Goal: Task Accomplishment & Management: Manage account settings

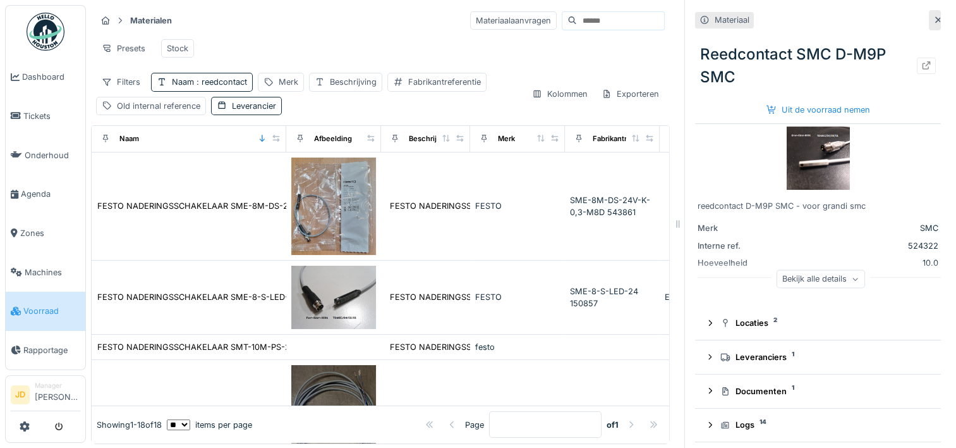
scroll to position [1113, 0]
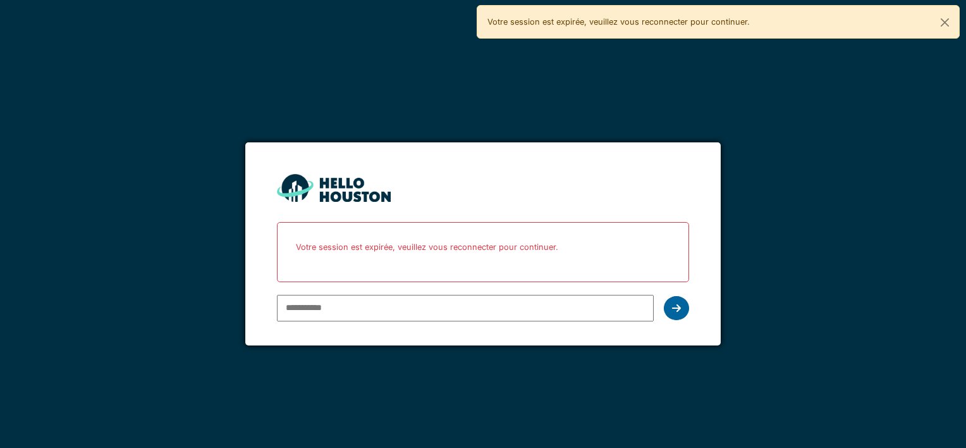
type input "**********"
click at [677, 304] on icon at bounding box center [676, 308] width 9 height 10
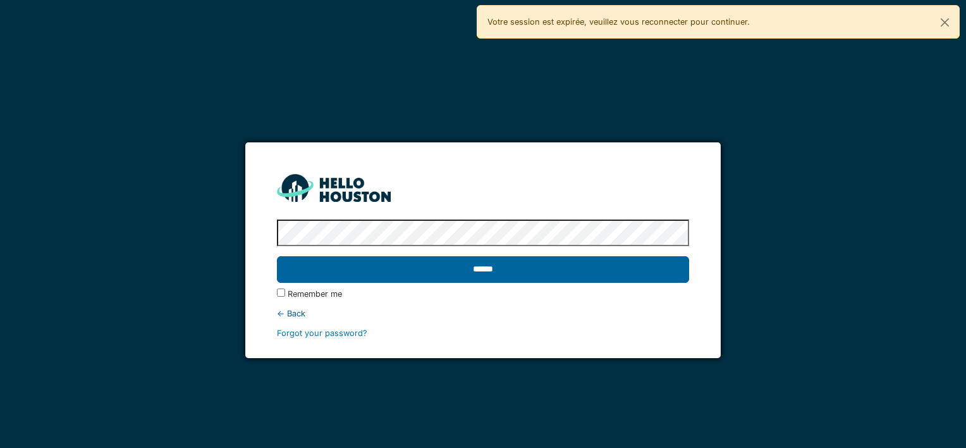
click at [627, 273] on input "******" at bounding box center [483, 269] width 412 height 27
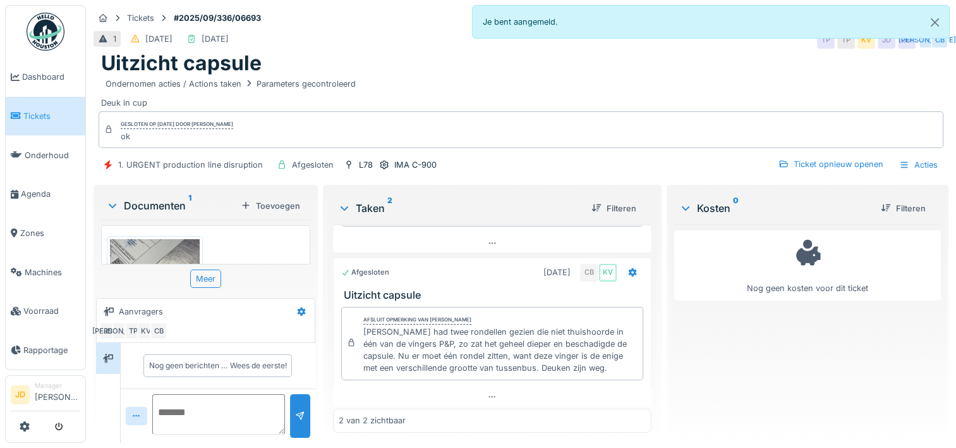
scroll to position [88, 0]
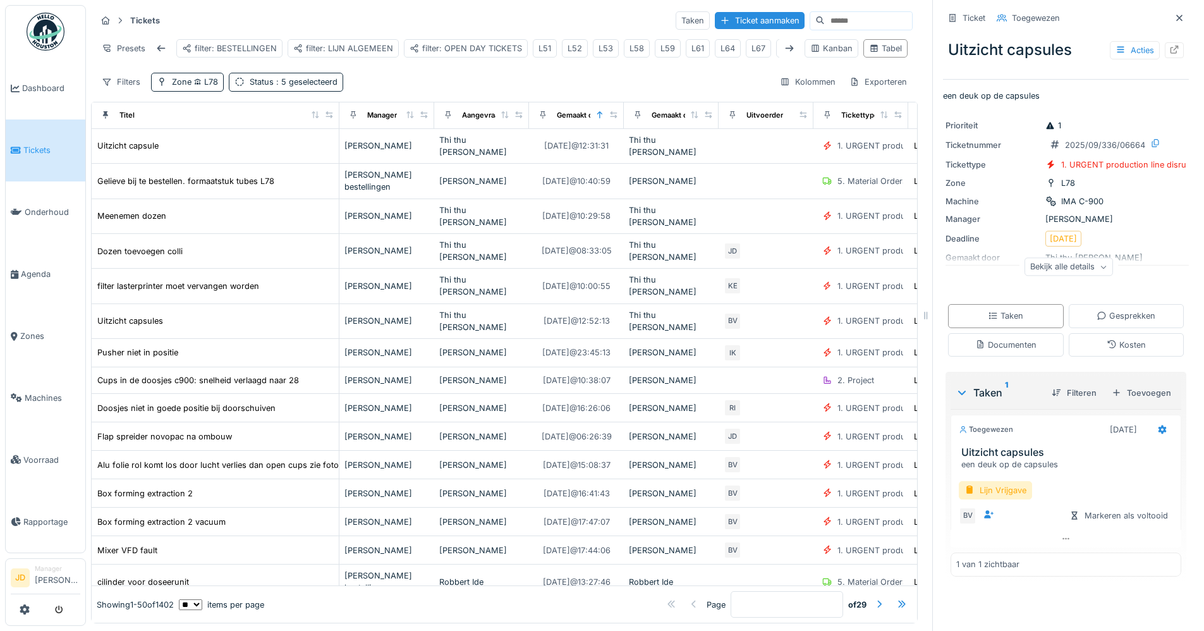
scroll to position [0, 90]
click at [784, 44] on icon at bounding box center [789, 48] width 10 height 8
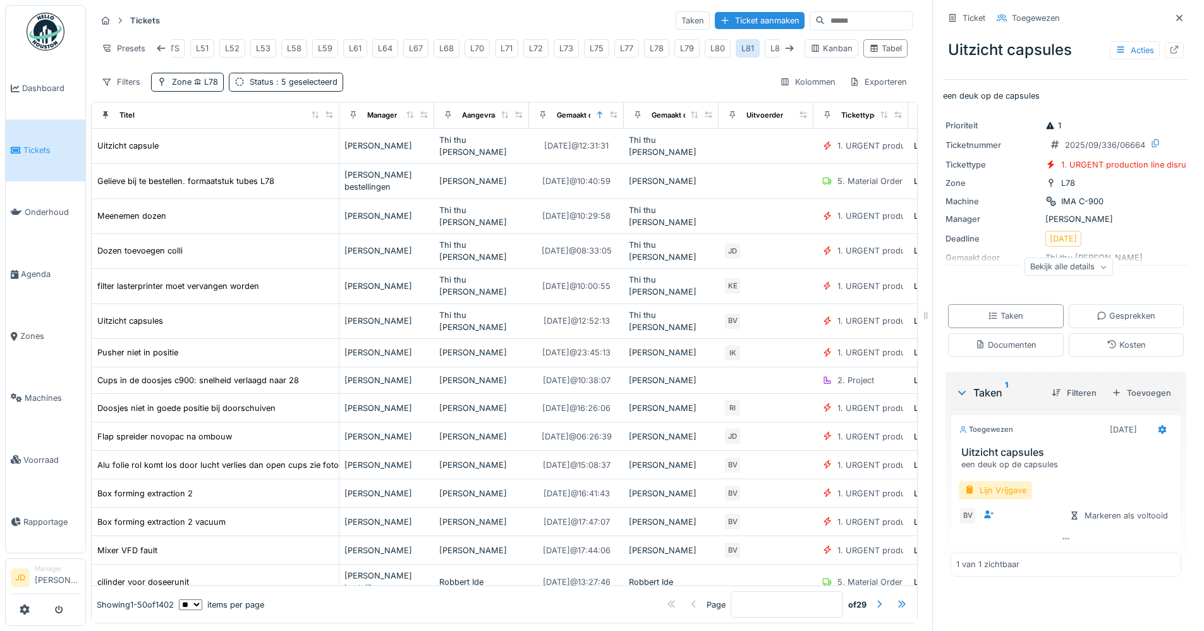
click at [747, 42] on div "L81" at bounding box center [747, 48] width 13 height 12
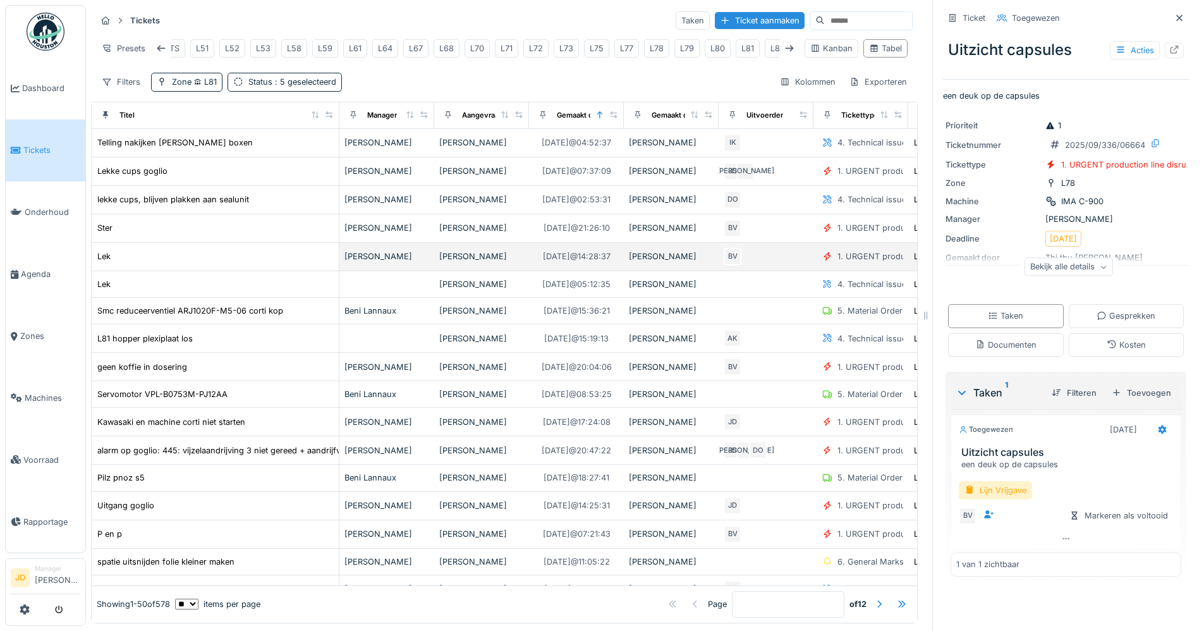
click at [408, 269] on td "Kelly Van remoortere" at bounding box center [386, 257] width 95 height 28
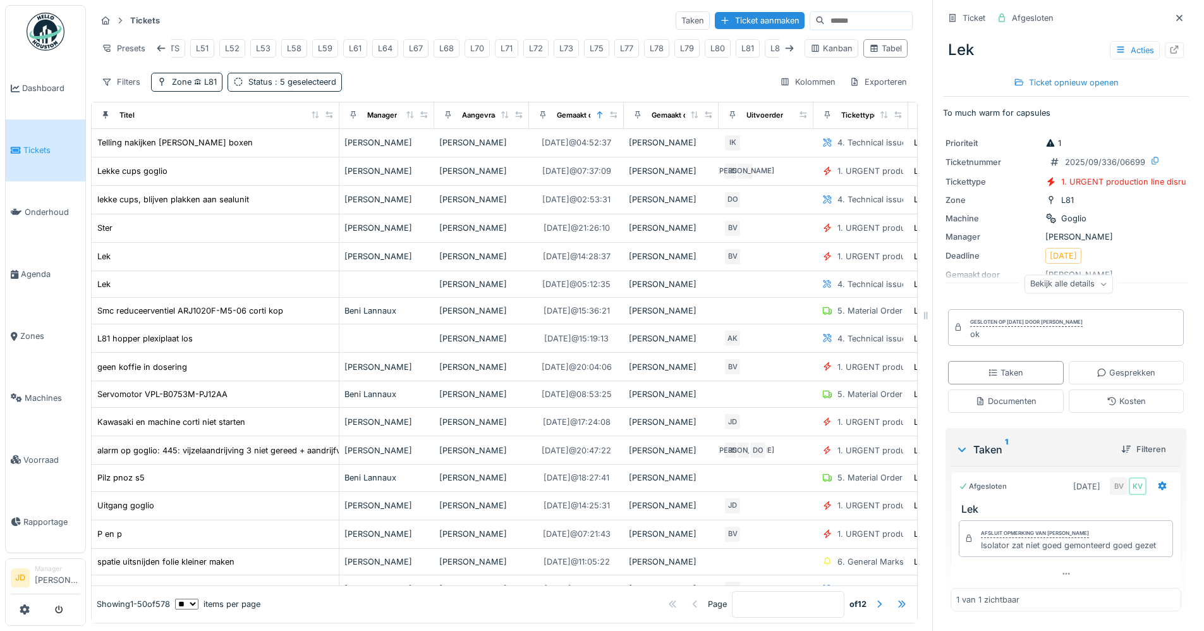
scroll to position [3, 0]
click at [183, 291] on div "Lek" at bounding box center [215, 284] width 237 height 13
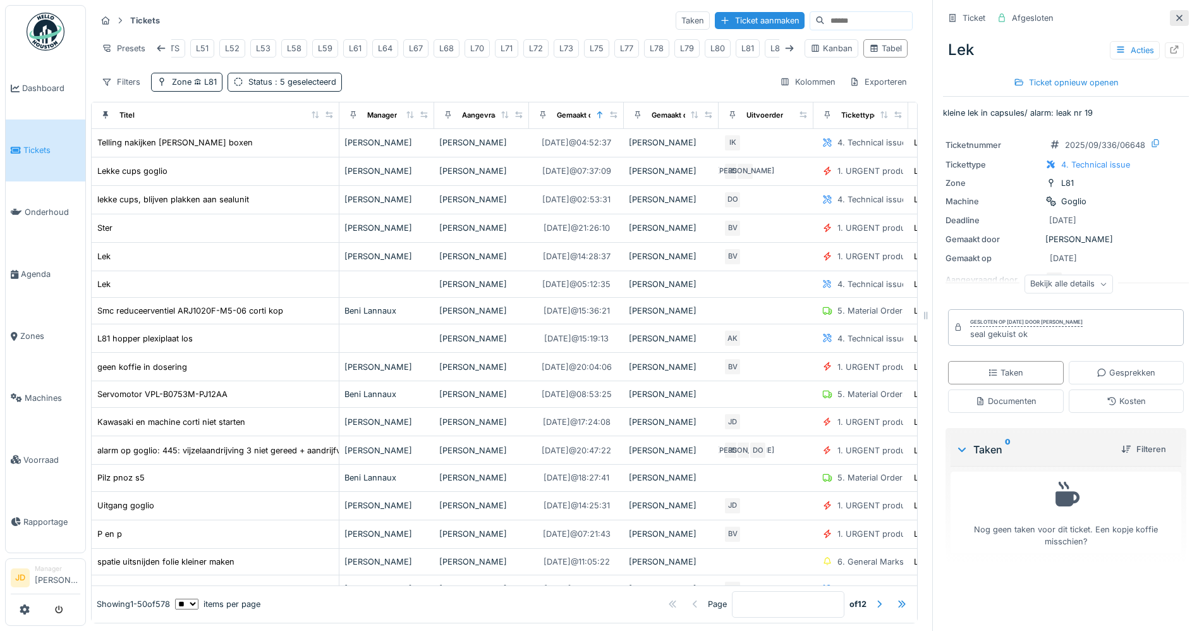
click at [1175, 14] on div at bounding box center [1180, 18] width 10 height 12
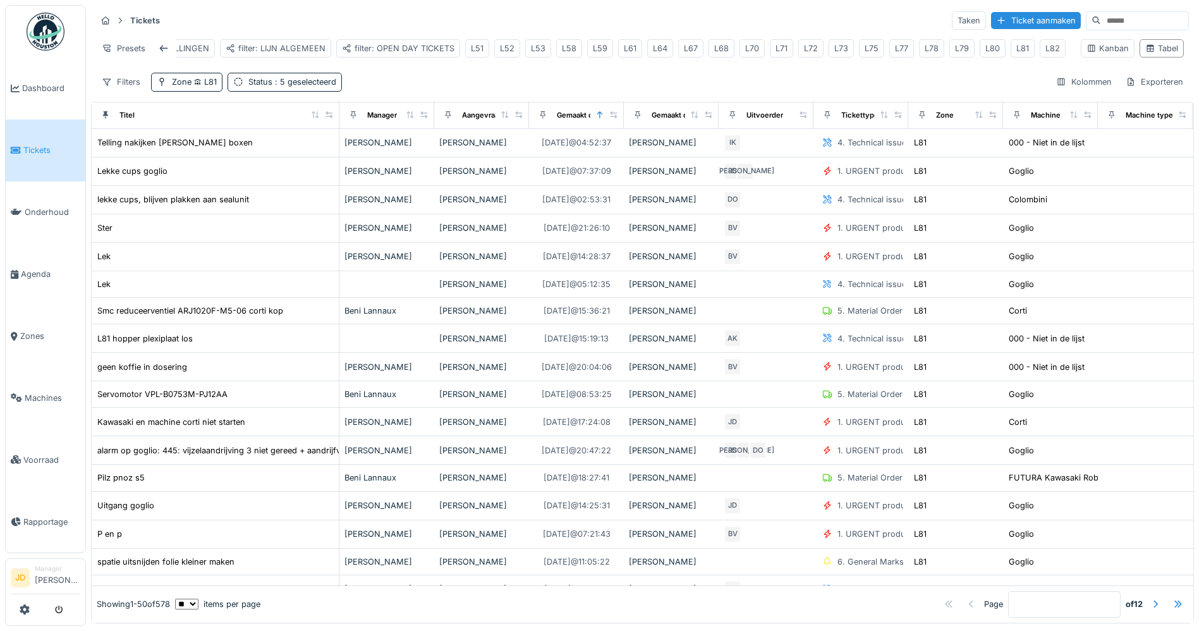
click at [51, 149] on span "Tickets" at bounding box center [51, 150] width 57 height 12
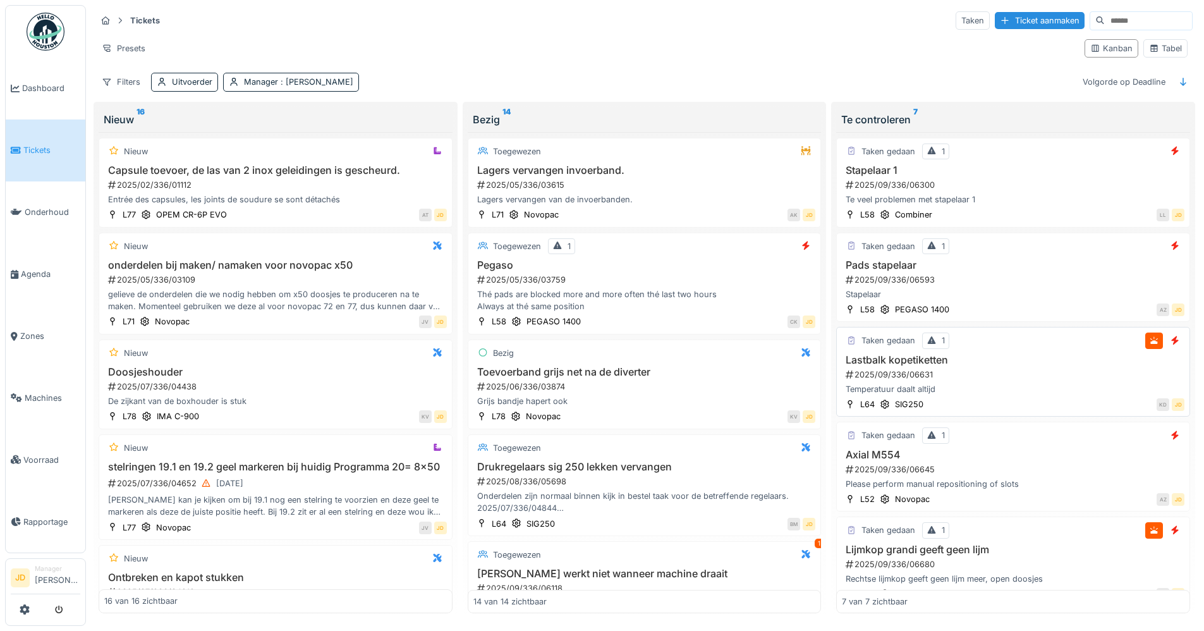
click at [1046, 384] on div "Temperatuur daalt altijd" at bounding box center [1013, 389] width 343 height 12
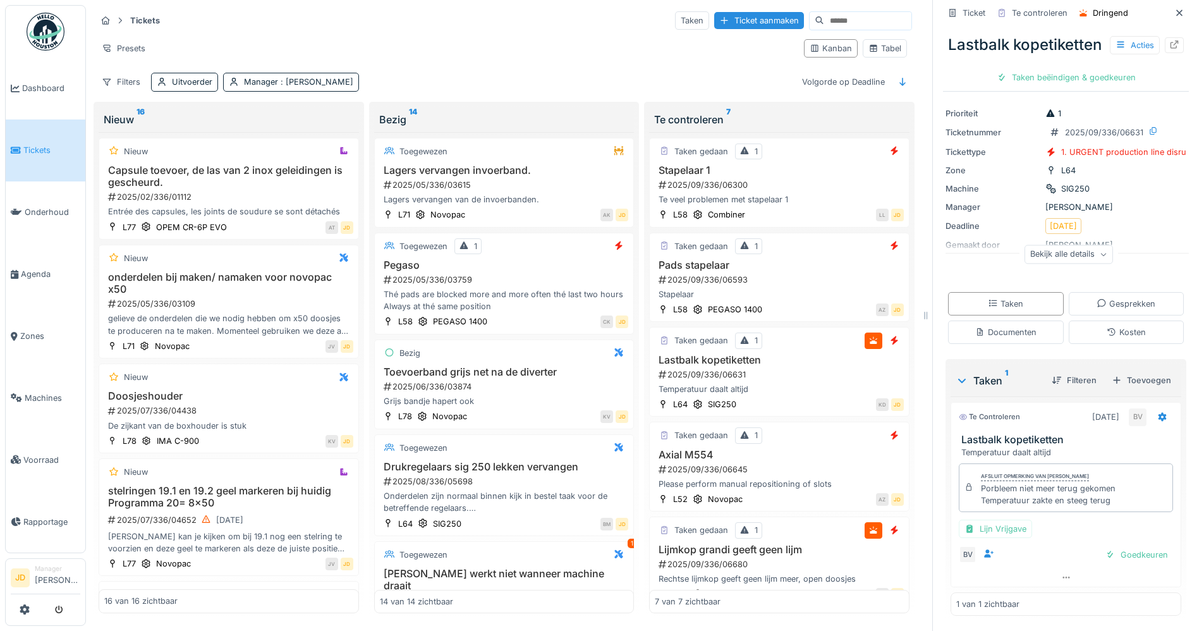
scroll to position [9, 0]
click at [1106, 549] on div at bounding box center [1111, 555] width 10 height 12
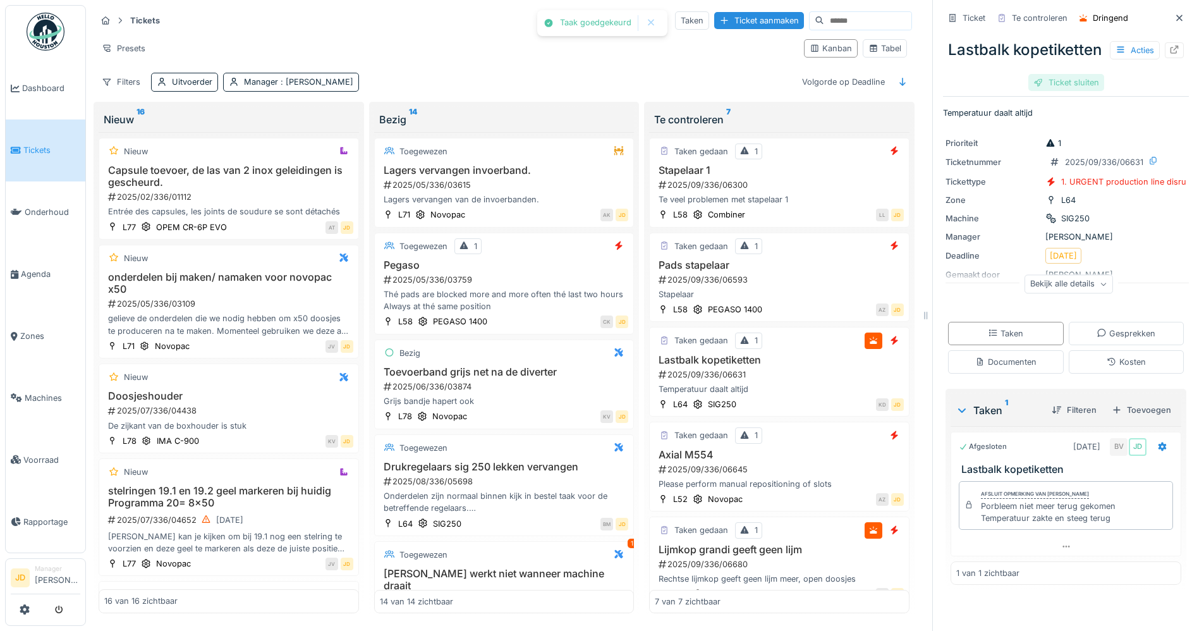
click at [1034, 88] on div at bounding box center [1039, 82] width 10 height 12
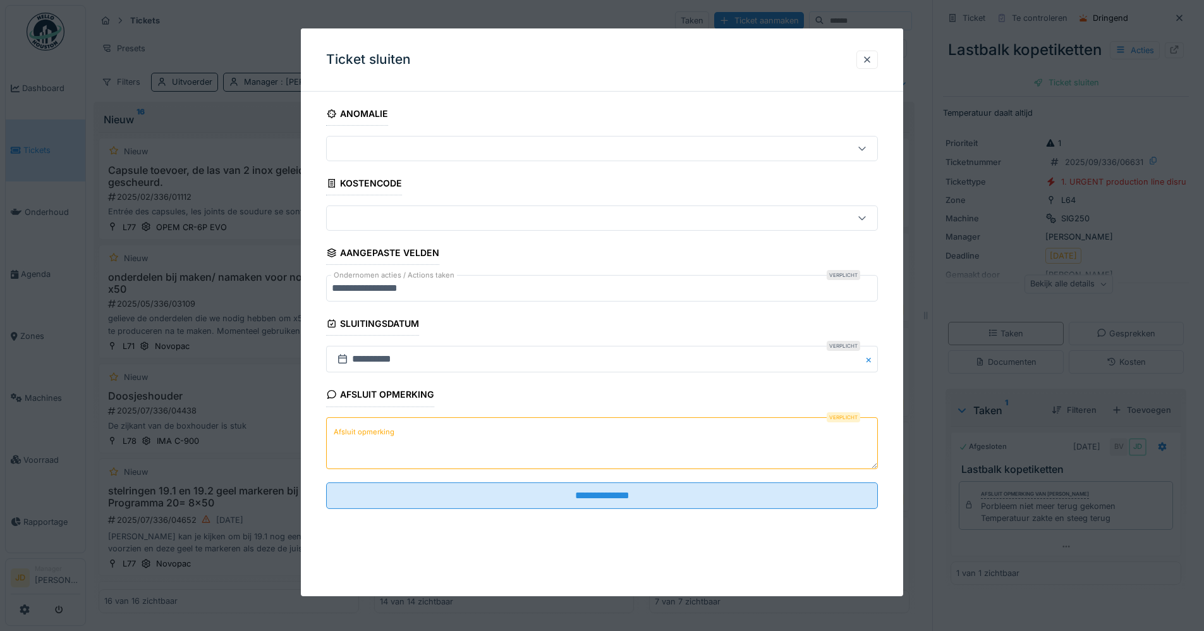
click at [394, 463] on textarea "Afsluit opmerking" at bounding box center [602, 443] width 552 height 52
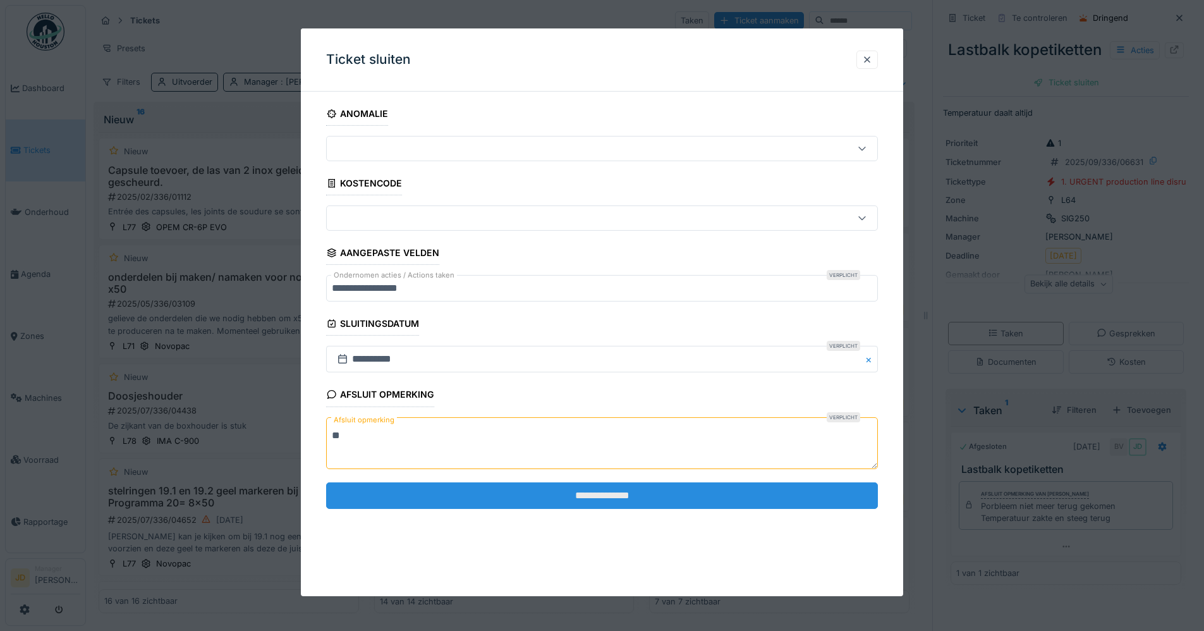
type textarea "**"
click at [393, 484] on input "**********" at bounding box center [602, 495] width 552 height 27
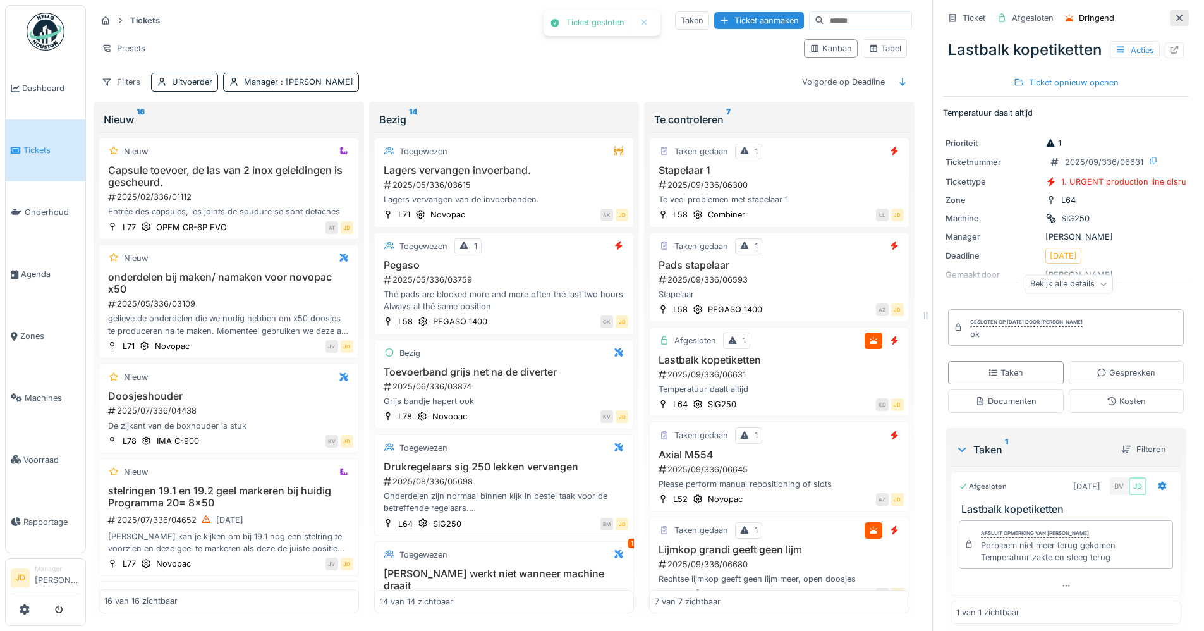
click at [1170, 10] on div at bounding box center [1179, 18] width 19 height 16
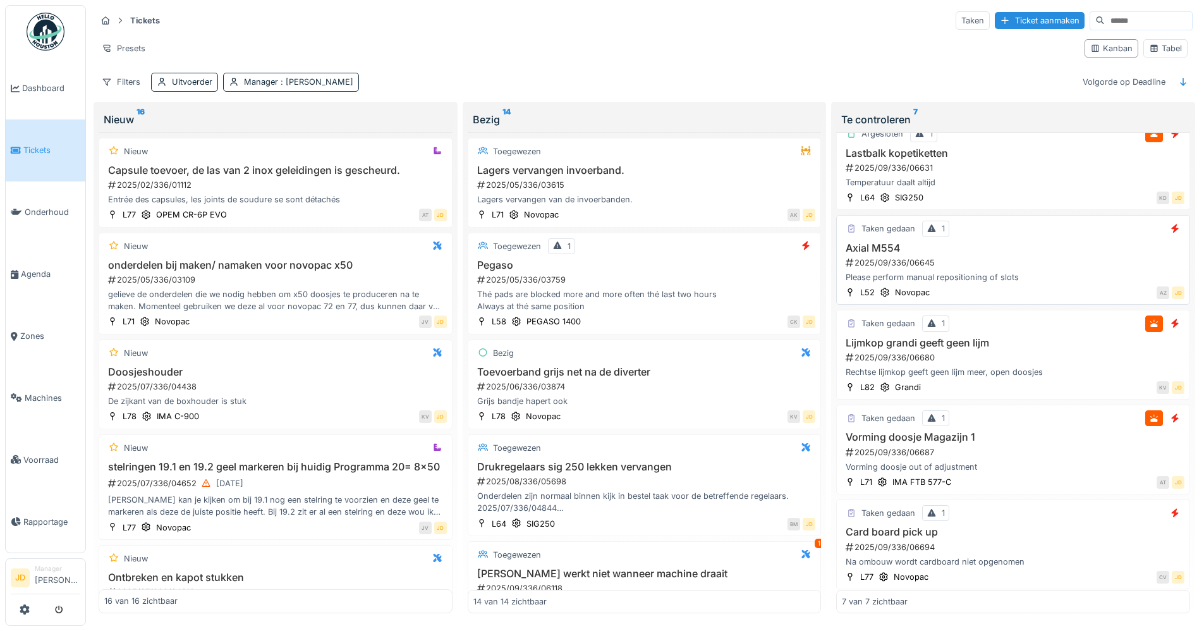
scroll to position [211, 0]
click at [1058, 522] on h3 "Card board pick up" at bounding box center [1013, 528] width 343 height 12
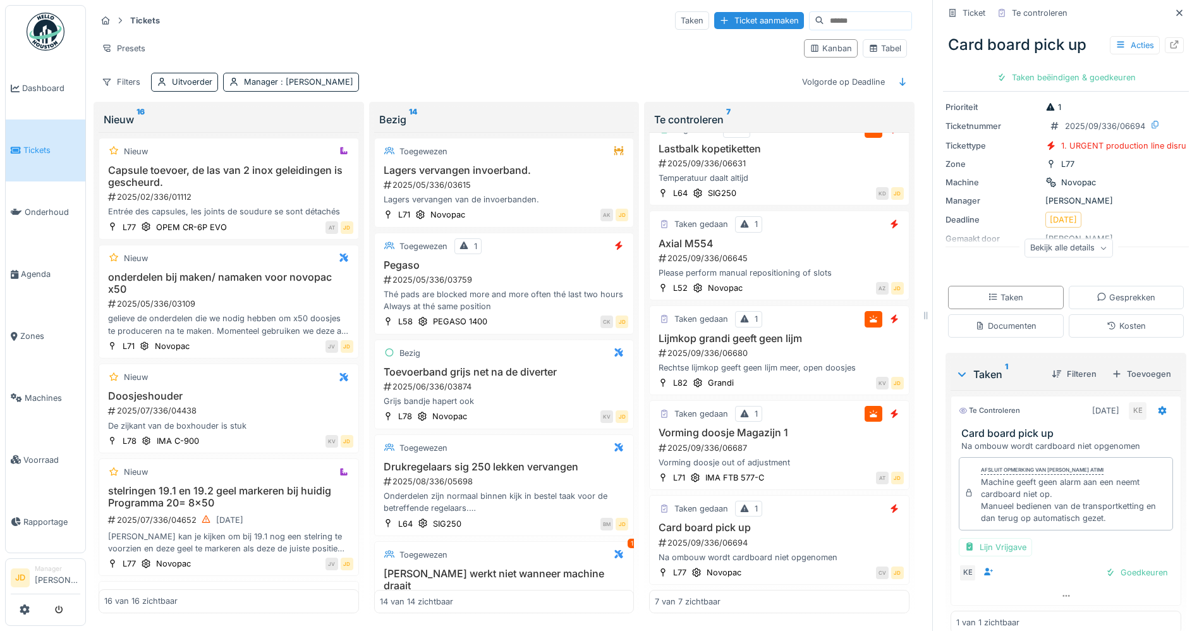
scroll to position [56, 0]
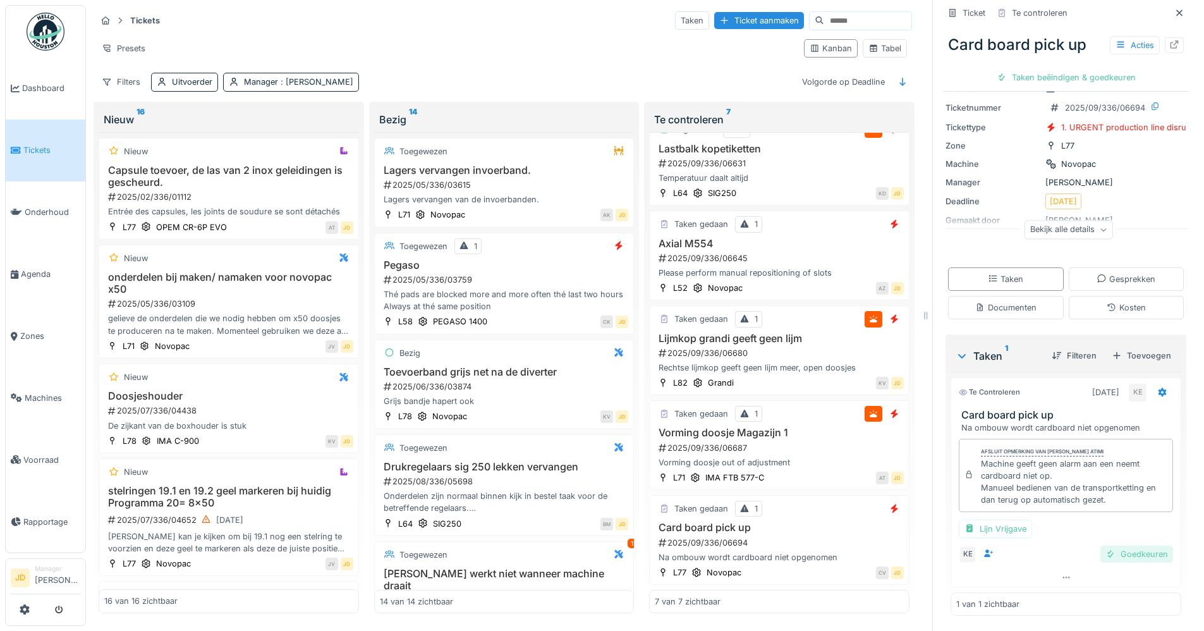
click at [1102, 547] on div "Goedkeuren" at bounding box center [1137, 554] width 73 height 17
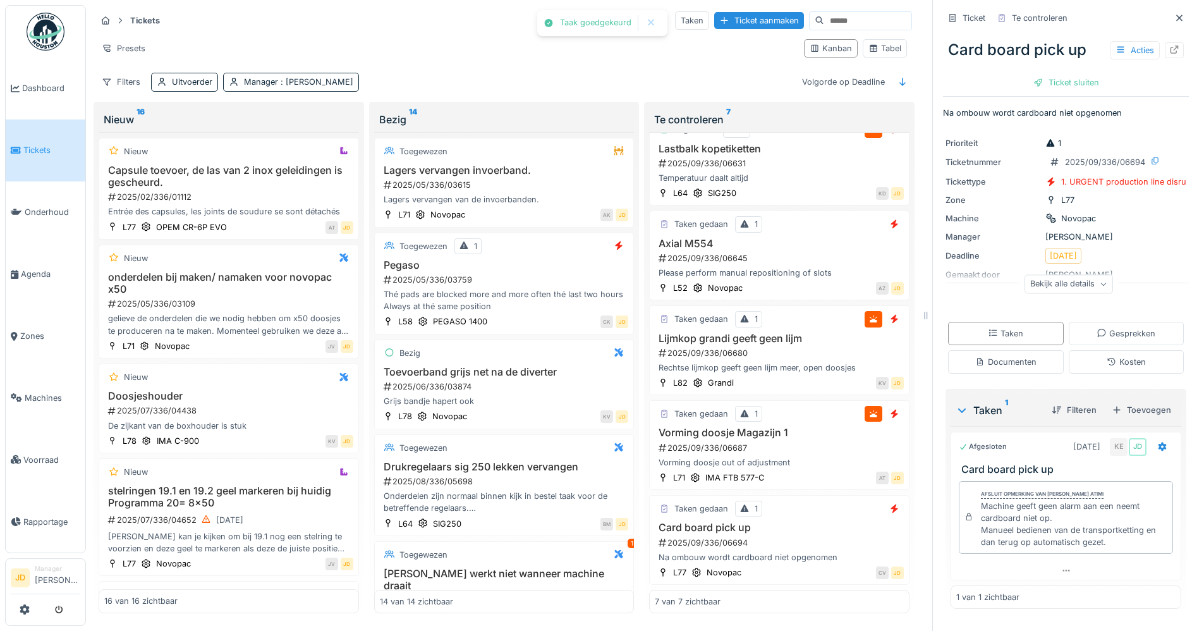
click at [1034, 76] on div at bounding box center [1039, 82] width 10 height 12
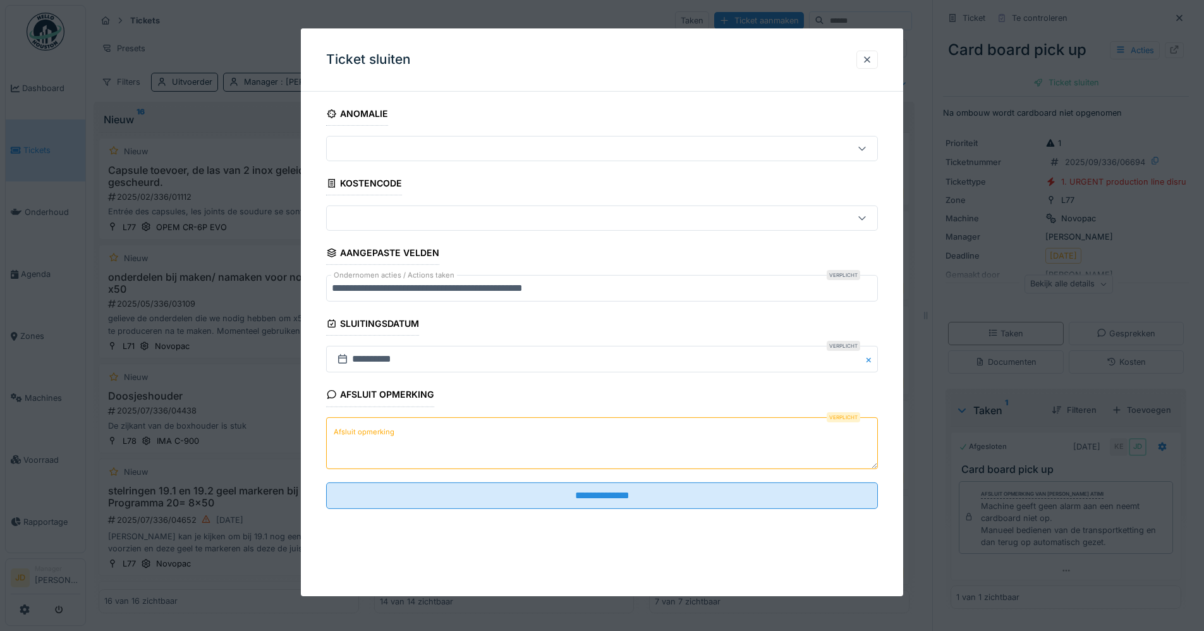
click at [444, 425] on textarea "Afsluit opmerking" at bounding box center [602, 443] width 552 height 52
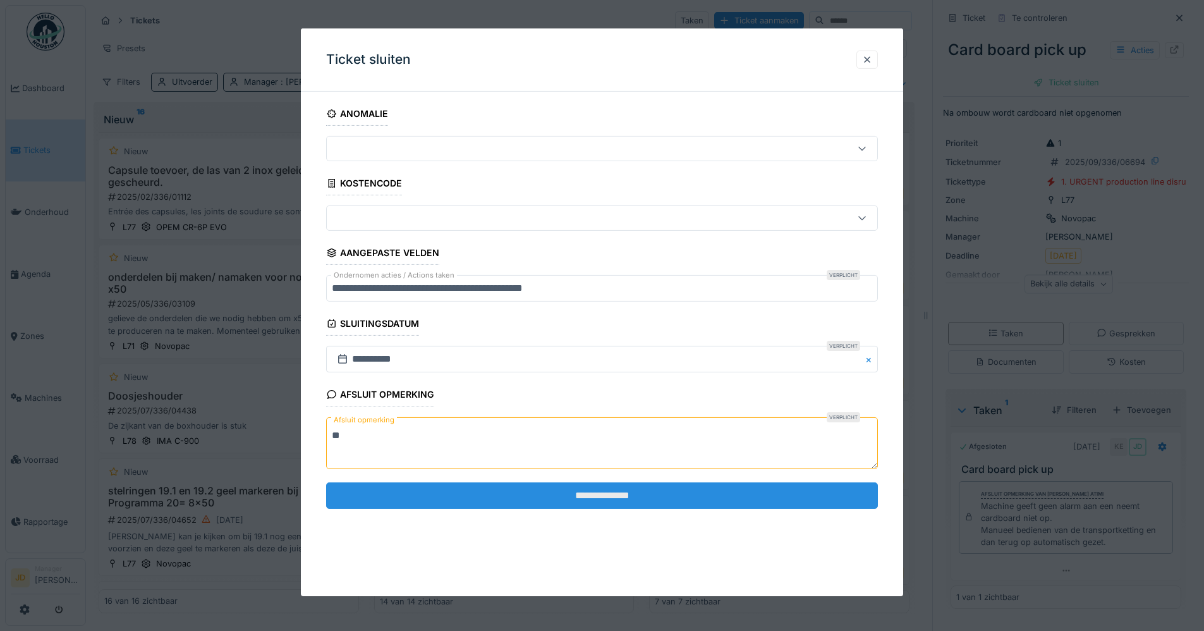
type textarea "**"
click at [451, 489] on input "**********" at bounding box center [602, 495] width 552 height 27
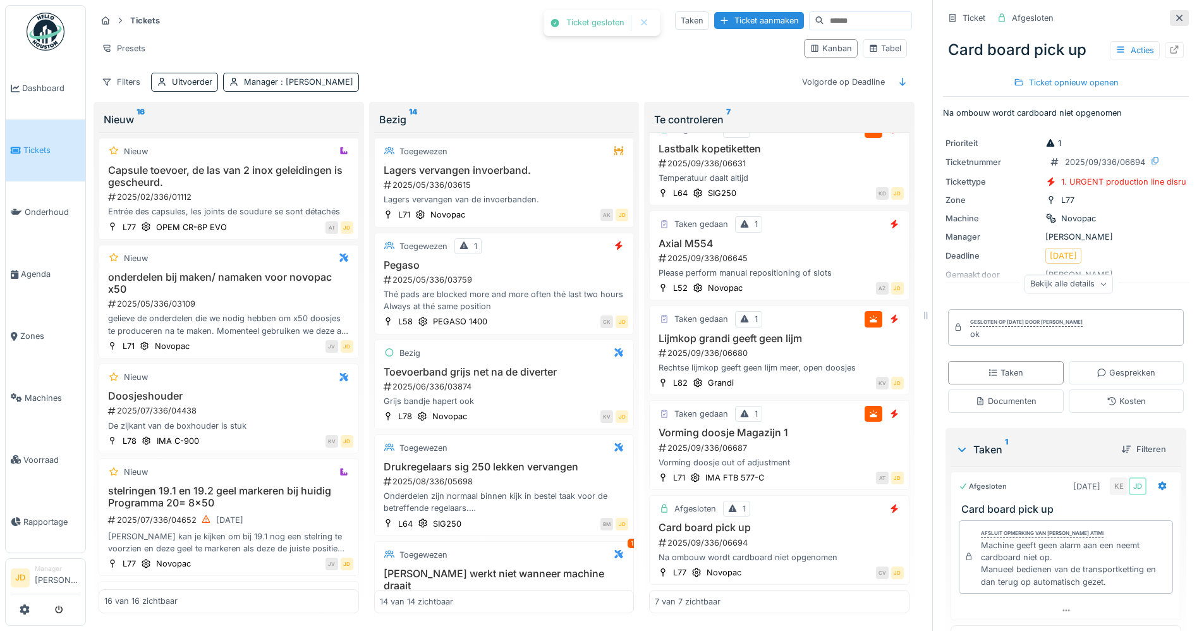
click at [1175, 15] on icon at bounding box center [1180, 18] width 10 height 8
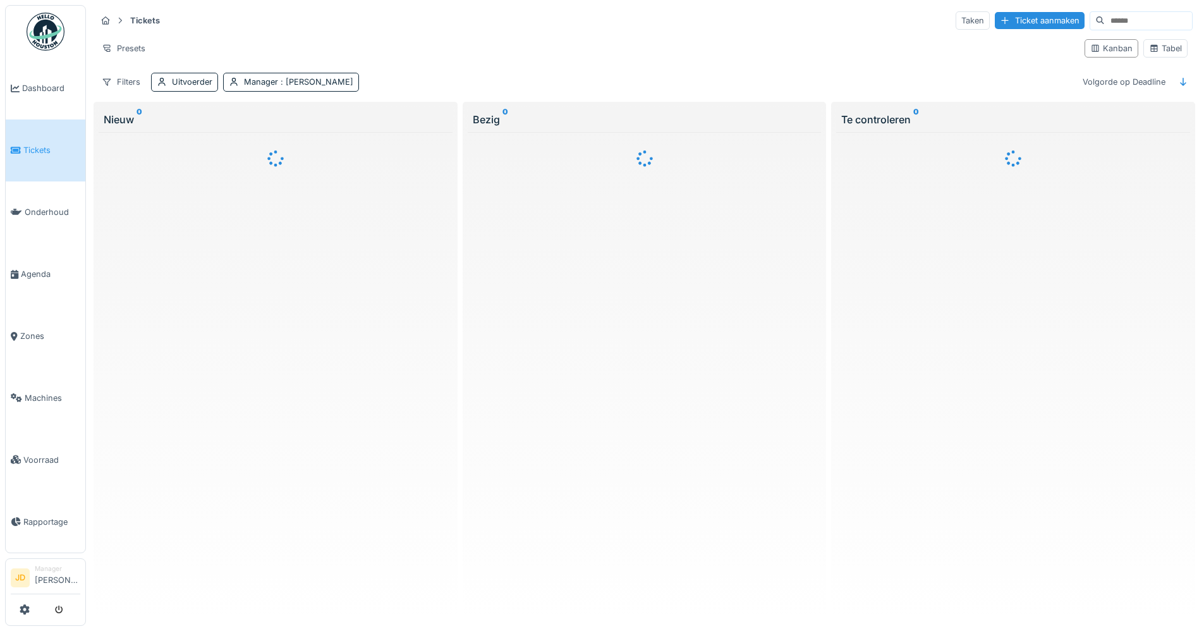
scroll to position [7, 0]
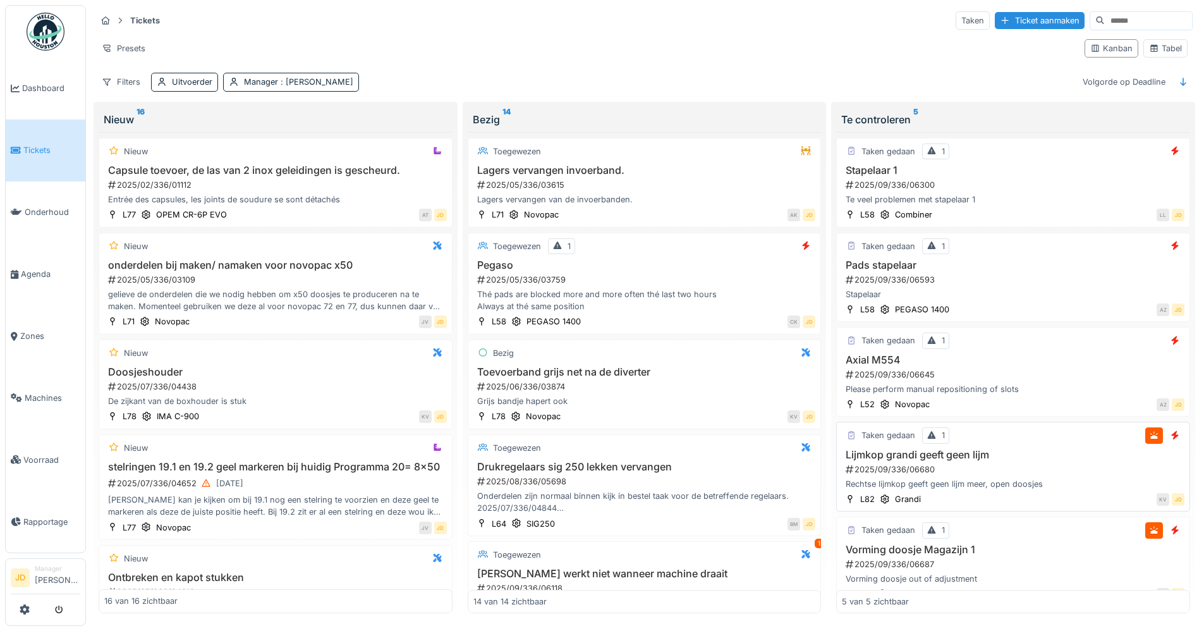
click at [1077, 427] on div "Taken gedaan 1" at bounding box center [1013, 435] width 343 height 16
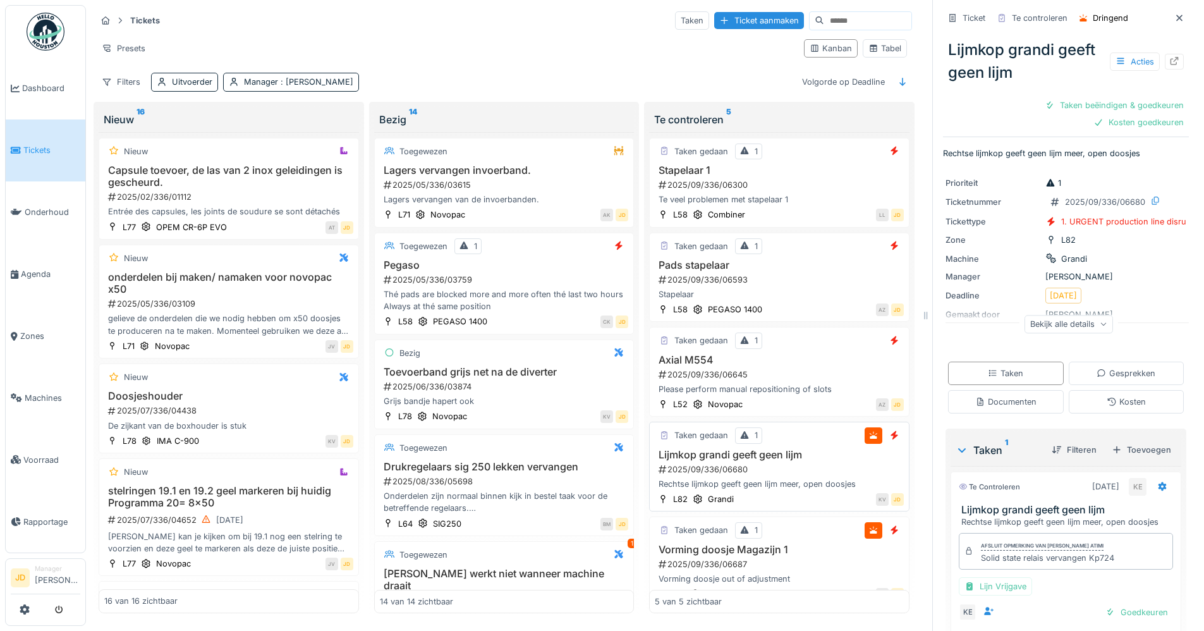
scroll to position [59, 0]
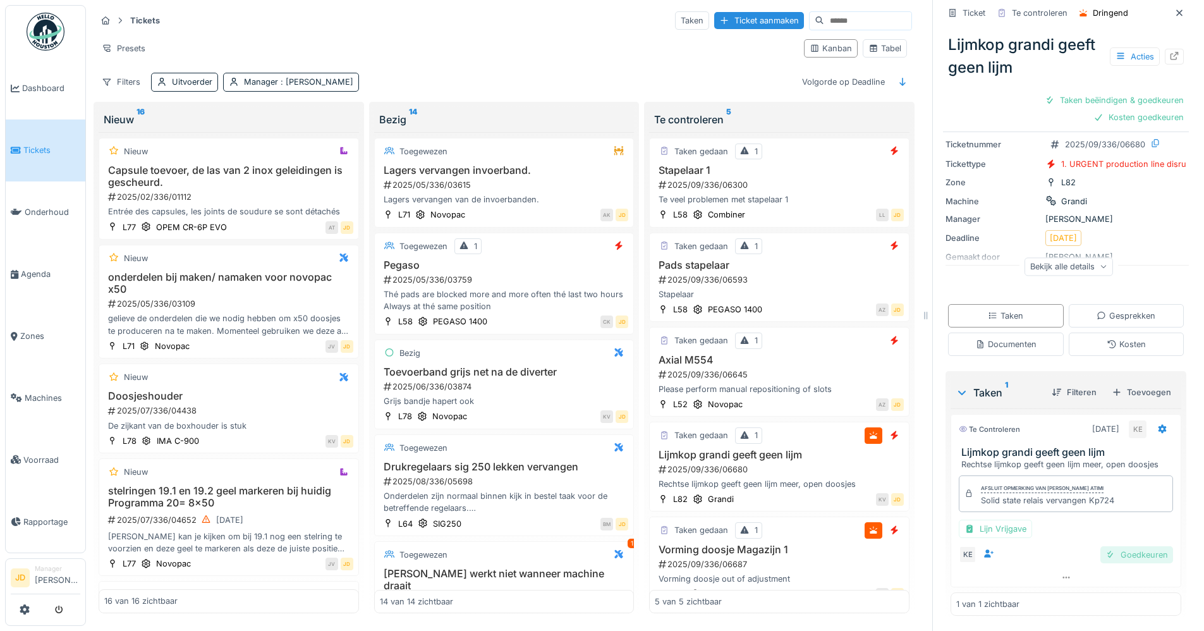
click at [1101, 546] on div "Goedkeuren" at bounding box center [1137, 554] width 73 height 17
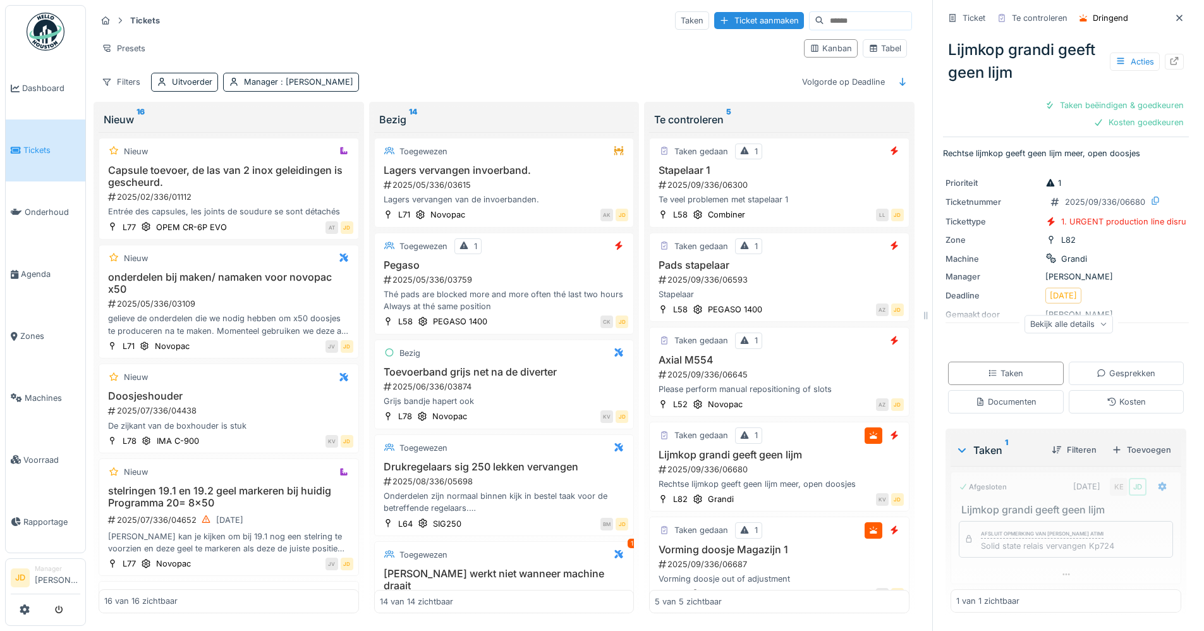
scroll to position [0, 0]
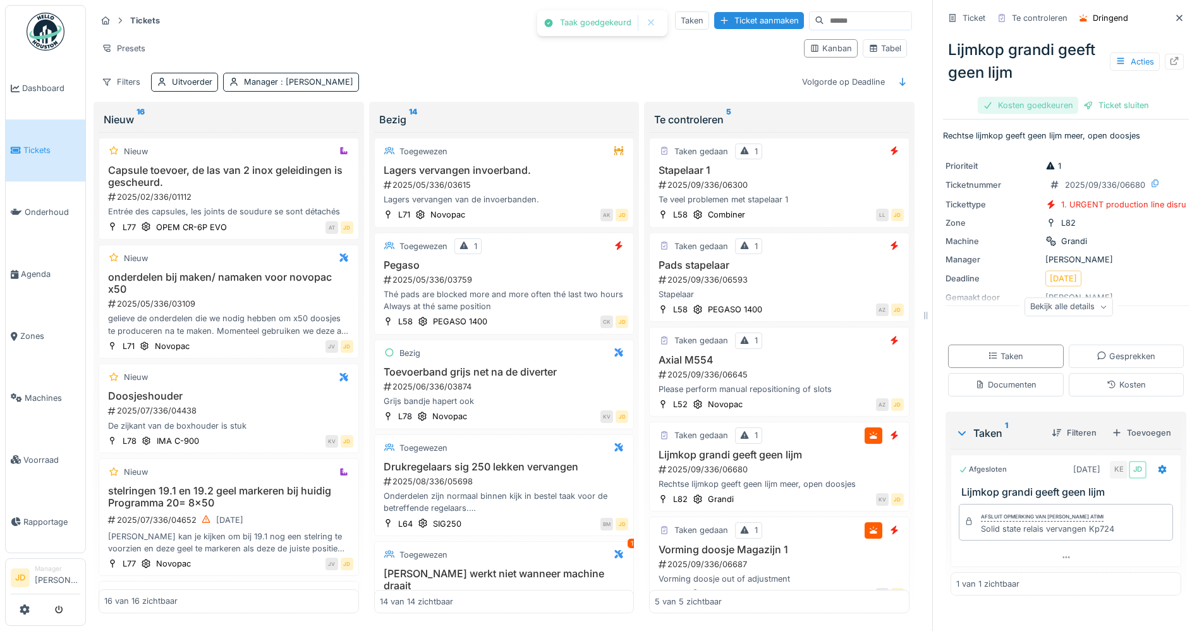
click at [1003, 97] on div "Kosten goedkeuren" at bounding box center [1028, 105] width 101 height 17
click at [1058, 103] on div "Ticket sluiten" at bounding box center [1066, 105] width 76 height 17
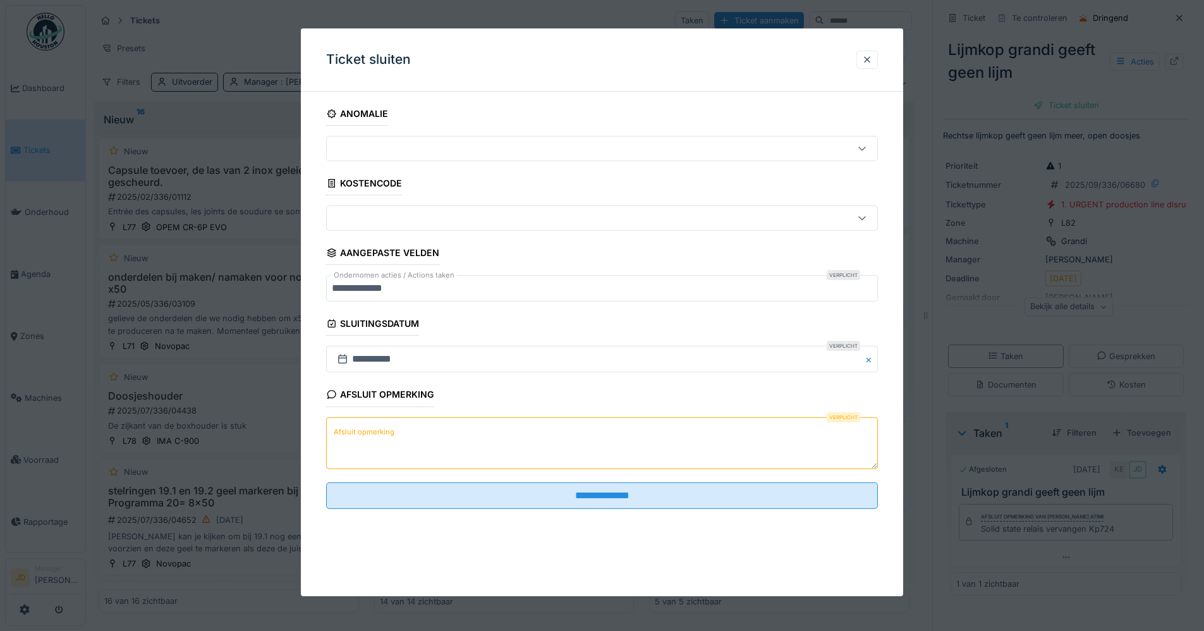
click at [408, 436] on textarea "Afsluit opmerking" at bounding box center [602, 443] width 552 height 52
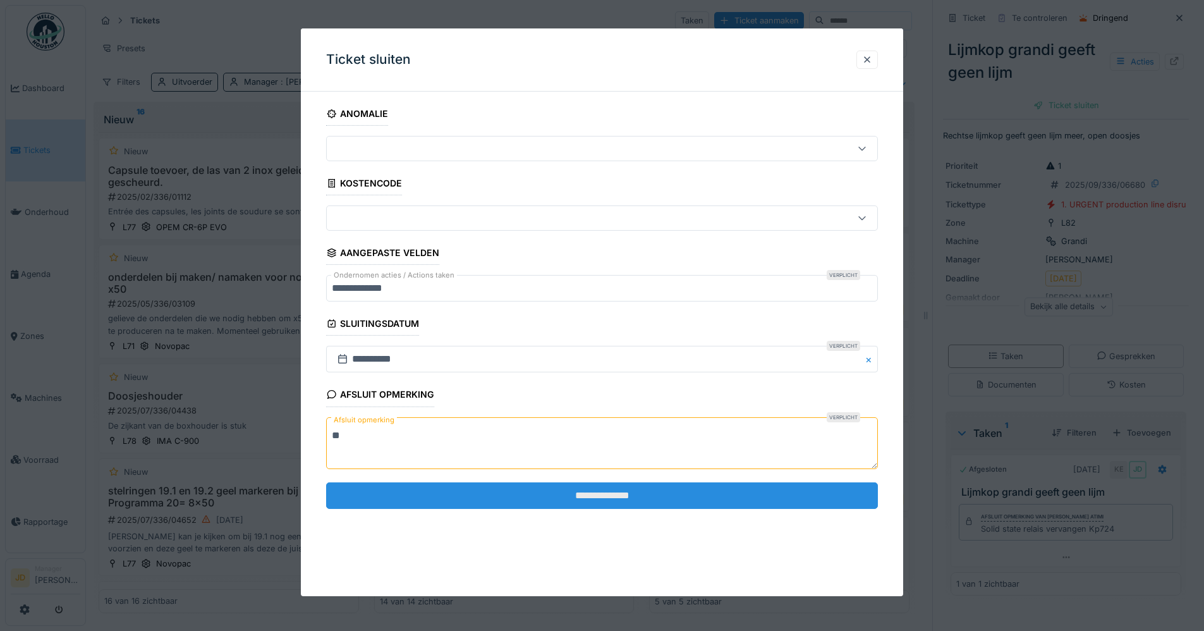
type textarea "**"
click at [416, 484] on input "**********" at bounding box center [602, 495] width 552 height 27
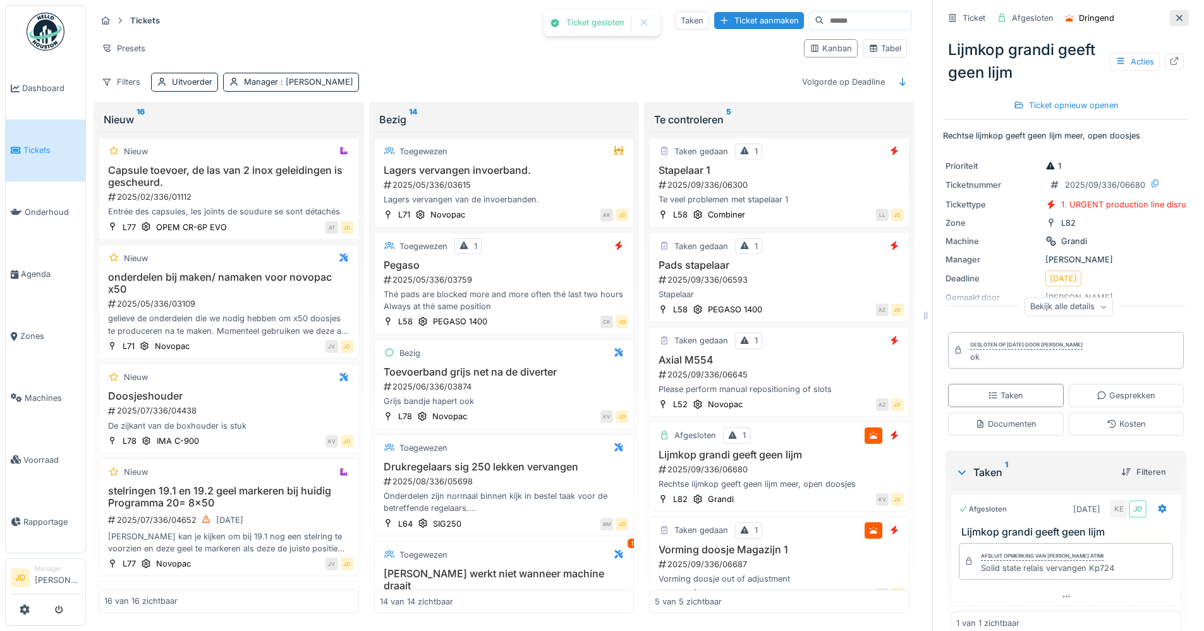
click at [1175, 15] on icon at bounding box center [1180, 18] width 10 height 8
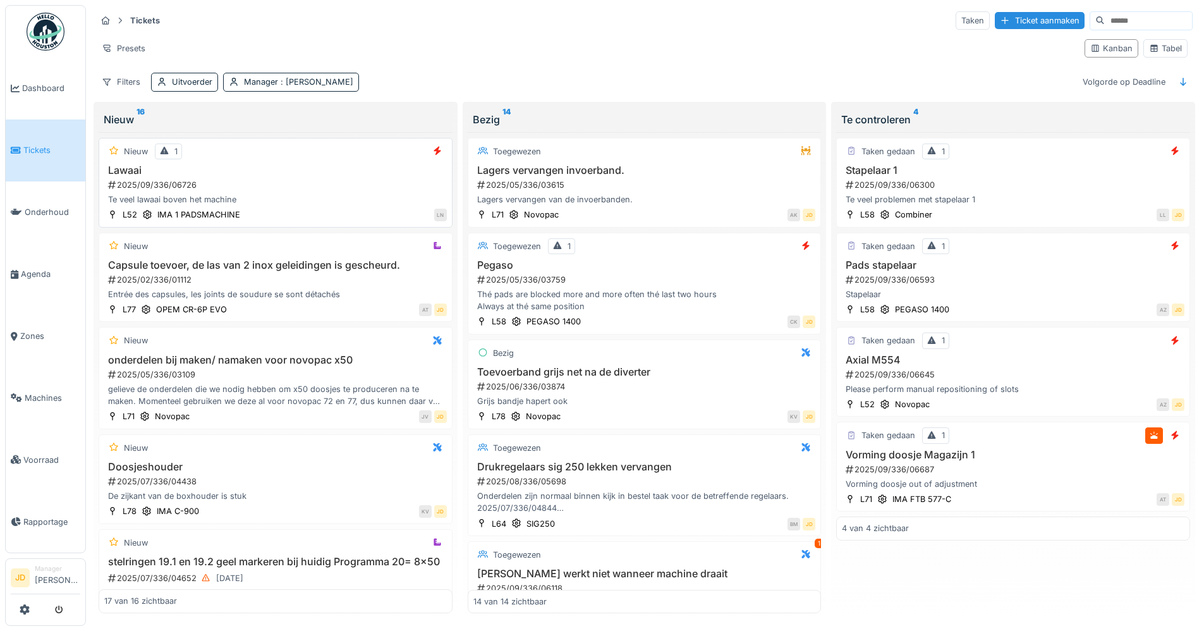
click at [297, 186] on div "2025/09/336/06726" at bounding box center [277, 185] width 340 height 12
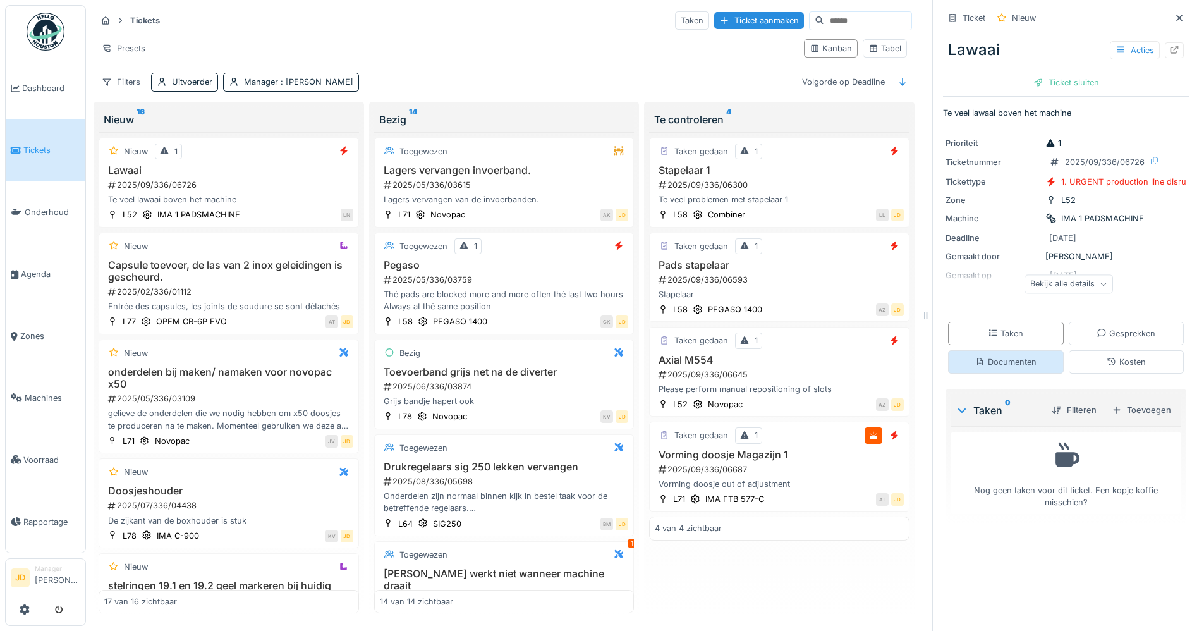
click at [975, 366] on icon at bounding box center [980, 362] width 10 height 8
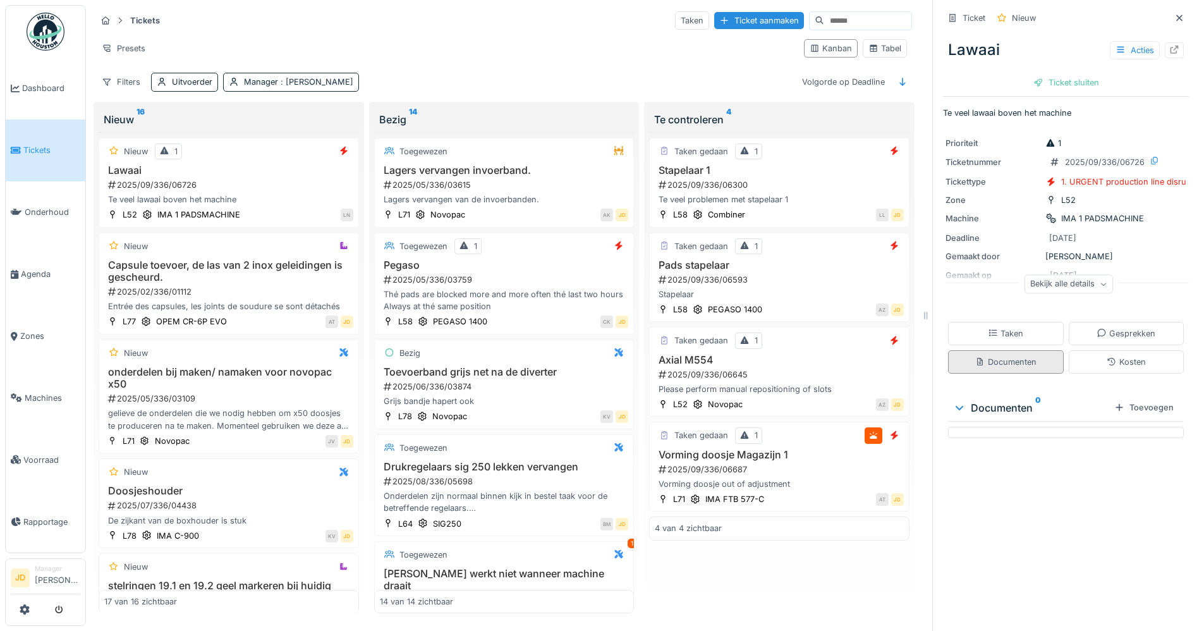
scroll to position [9, 0]
click at [991, 327] on div "Taken" at bounding box center [1005, 333] width 35 height 12
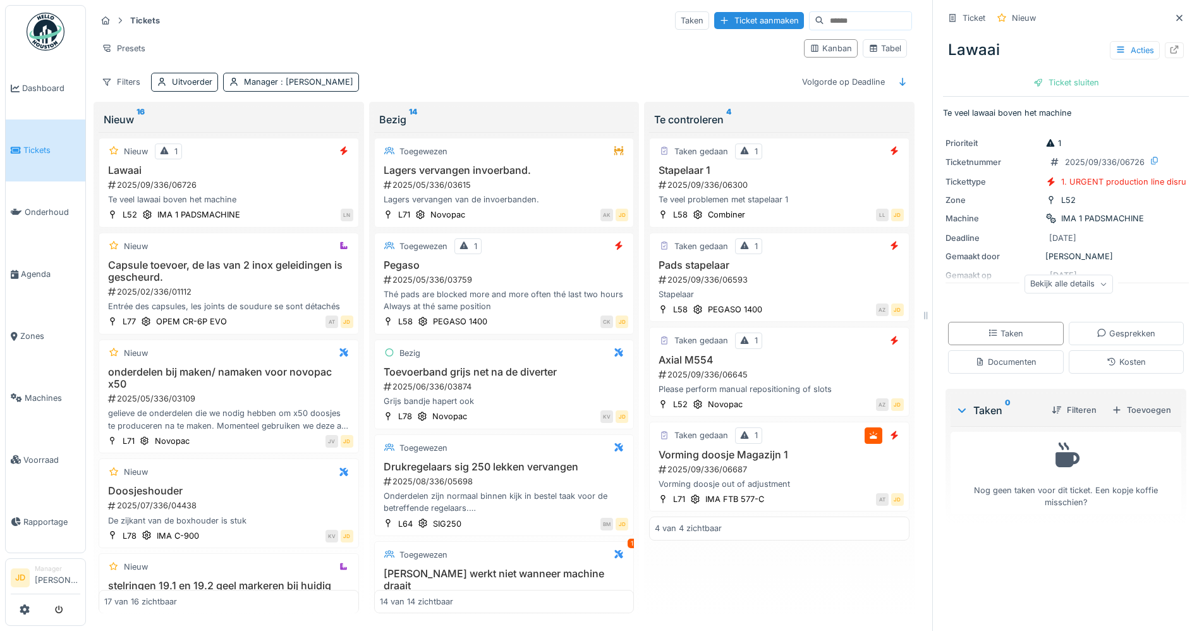
drag, startPoint x: 1166, startPoint y: 9, endPoint x: 1154, endPoint y: 16, distance: 13.9
click at [1170, 10] on div at bounding box center [1179, 18] width 19 height 16
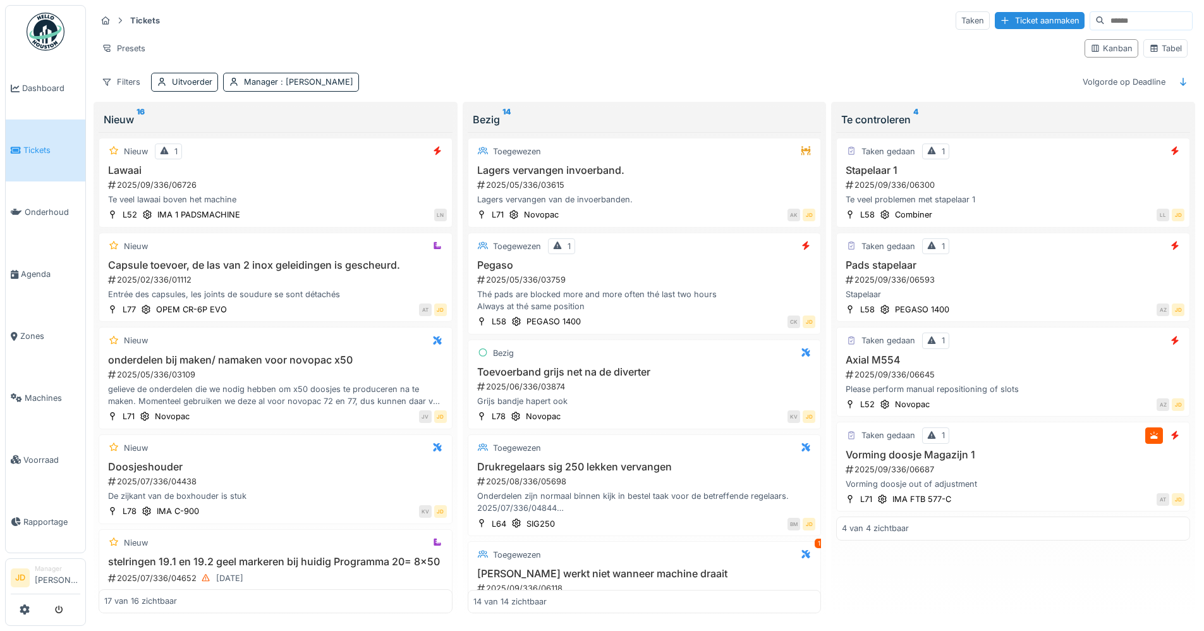
scroll to position [7, 0]
click at [1149, 44] on icon at bounding box center [1154, 48] width 10 height 8
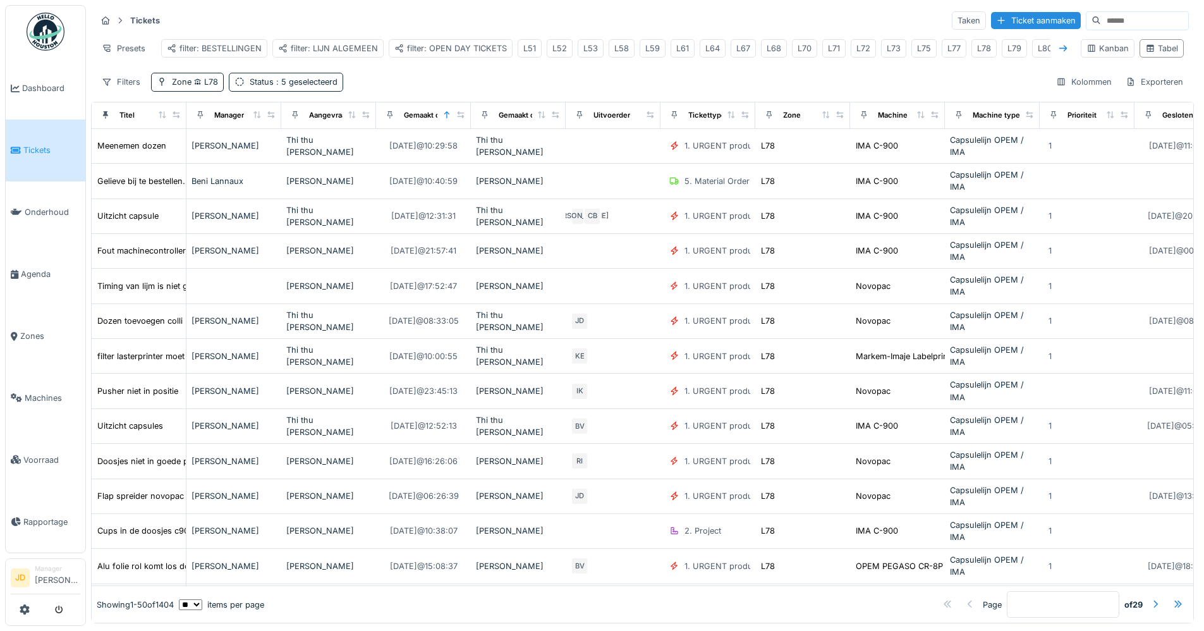
click at [1058, 44] on icon at bounding box center [1063, 48] width 10 height 8
click at [1046, 42] on div "L82" at bounding box center [1053, 48] width 15 height 12
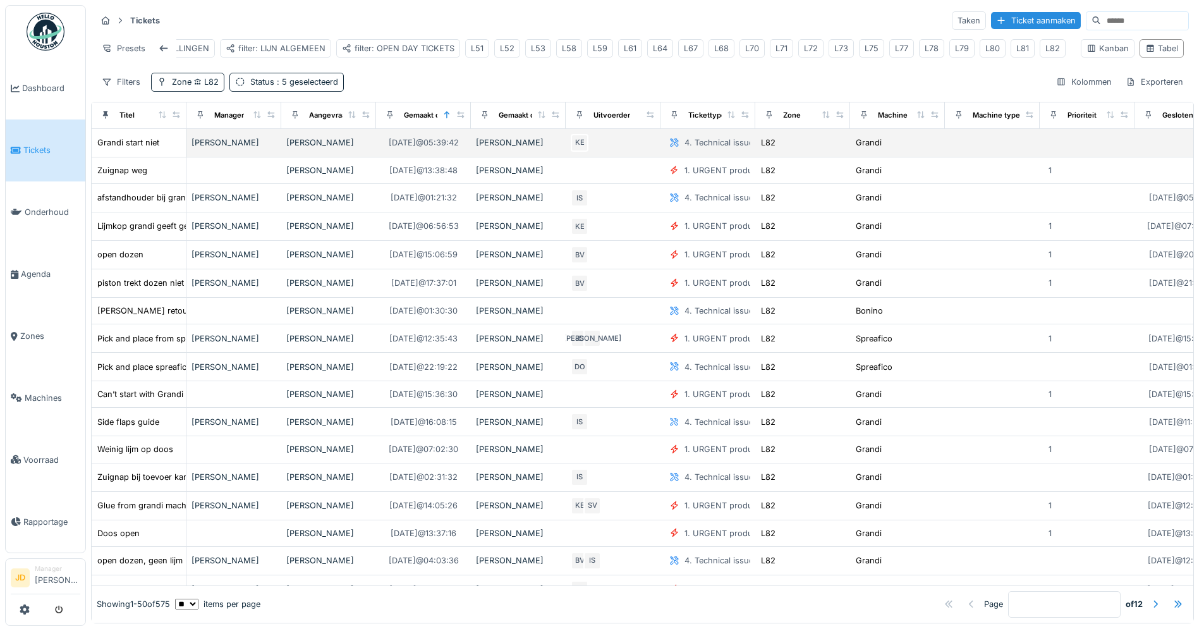
scroll to position [0, 0]
click at [233, 149] on div "[PERSON_NAME]" at bounding box center [234, 143] width 85 height 12
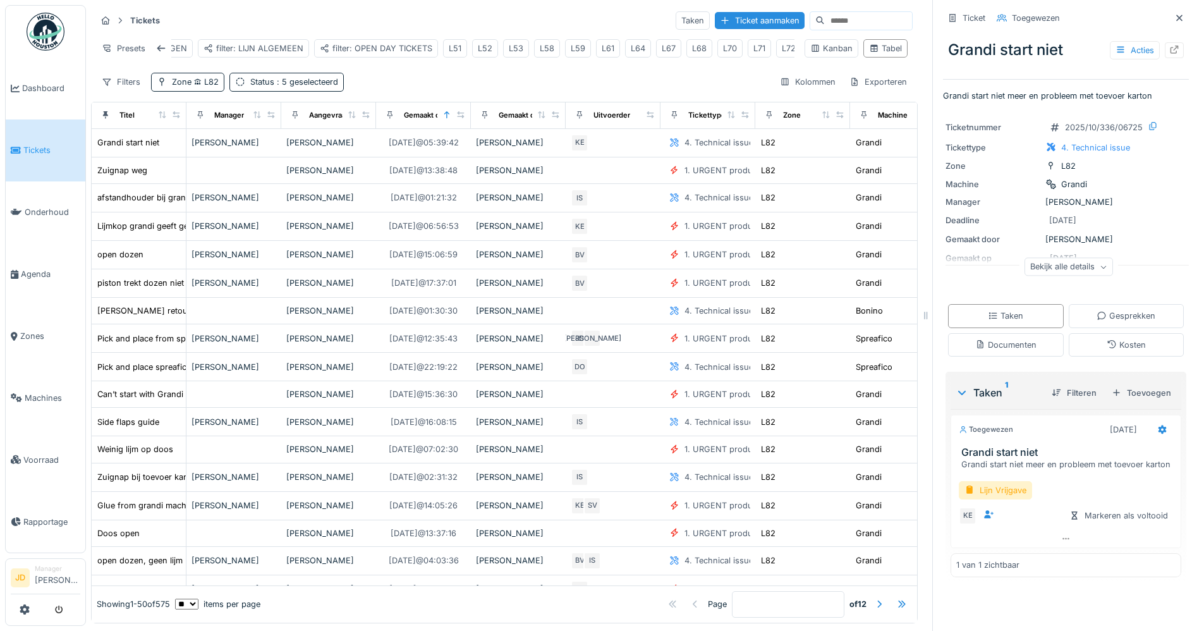
scroll to position [9, 0]
click at [992, 507] on div "Lijn Vrijgave KE Markeren als voltooid" at bounding box center [1066, 500] width 231 height 59
click at [996, 487] on div "Lijn Vrijgave" at bounding box center [995, 490] width 73 height 18
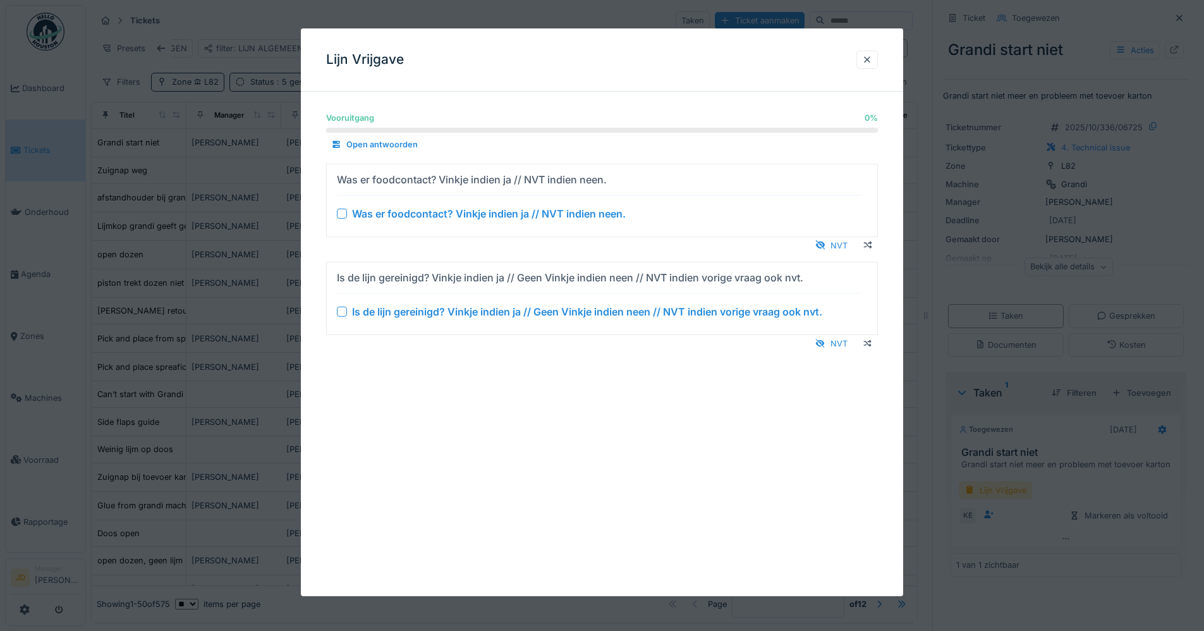
click at [342, 314] on div at bounding box center [342, 312] width 10 height 10
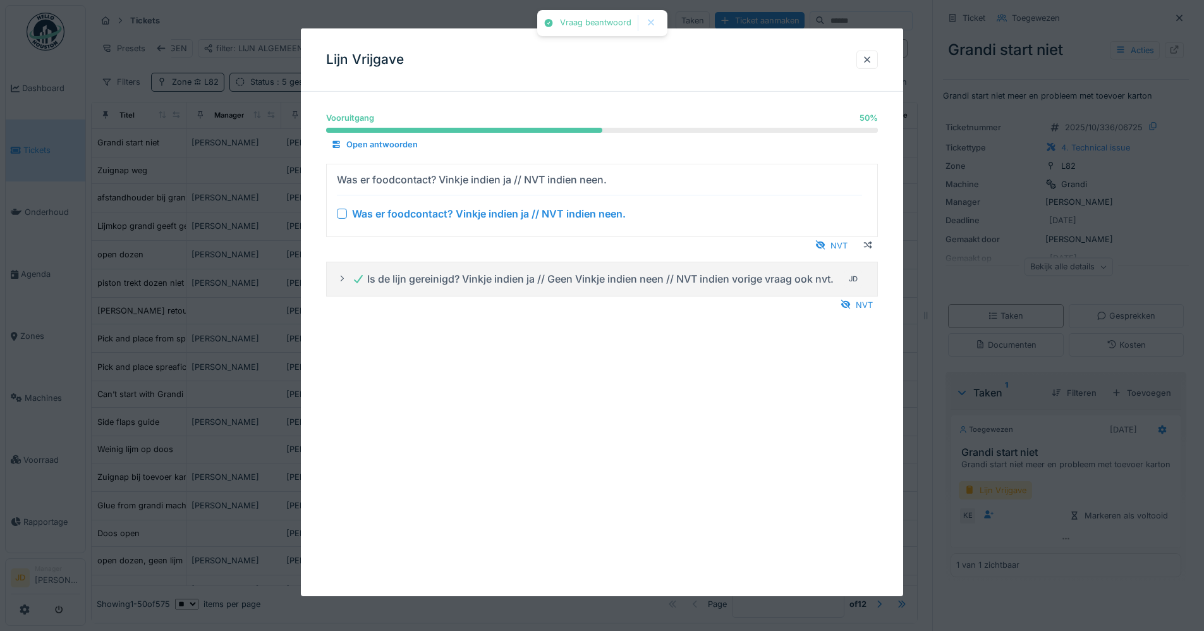
click at [340, 214] on div at bounding box center [342, 213] width 10 height 10
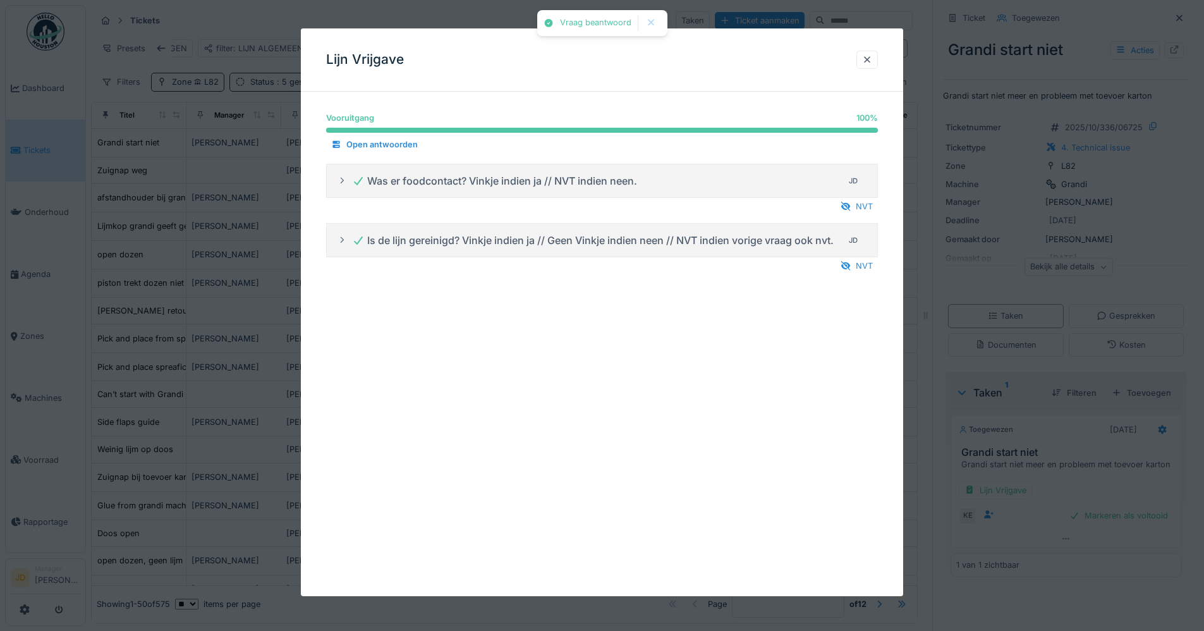
click at [1016, 453] on div at bounding box center [602, 315] width 1204 height 631
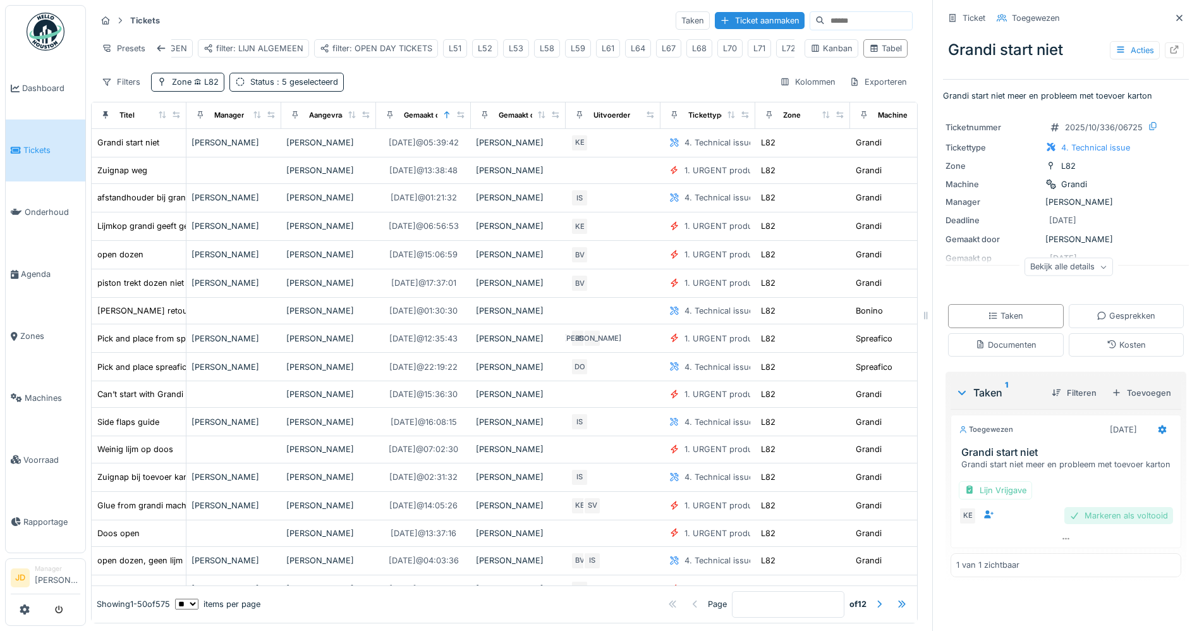
click at [1066, 524] on div "Markeren als voltooid" at bounding box center [1119, 515] width 109 height 17
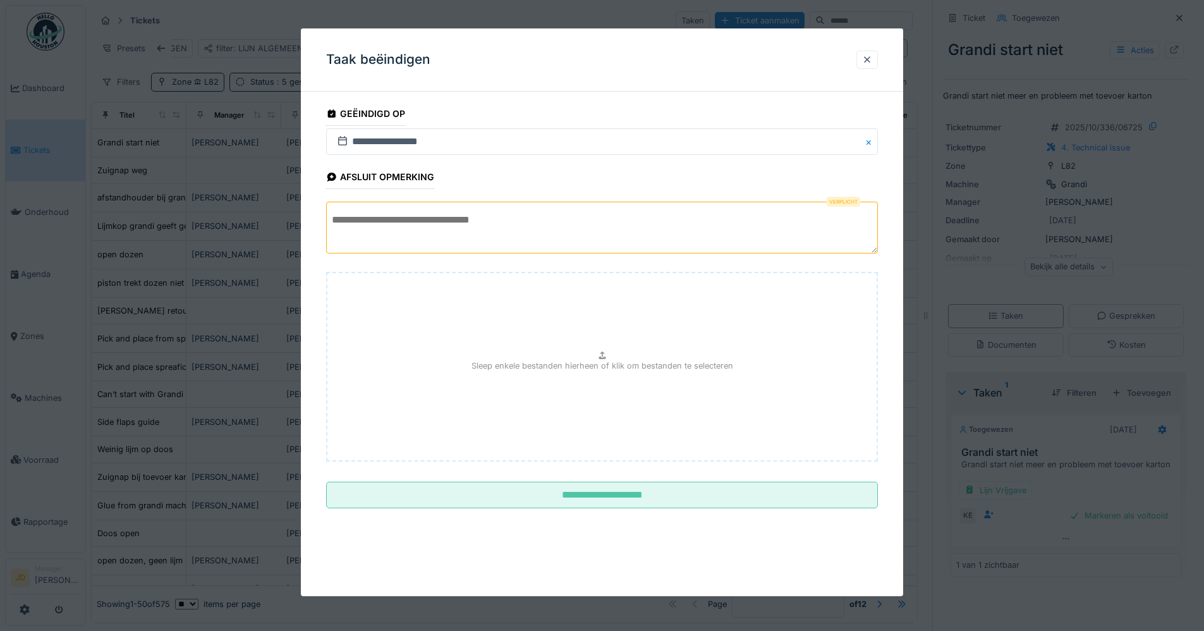
click at [571, 329] on div "Sleep enkele bestanden hierheen of klik om bestanden te selecteren" at bounding box center [602, 367] width 552 height 190
type input "**********"
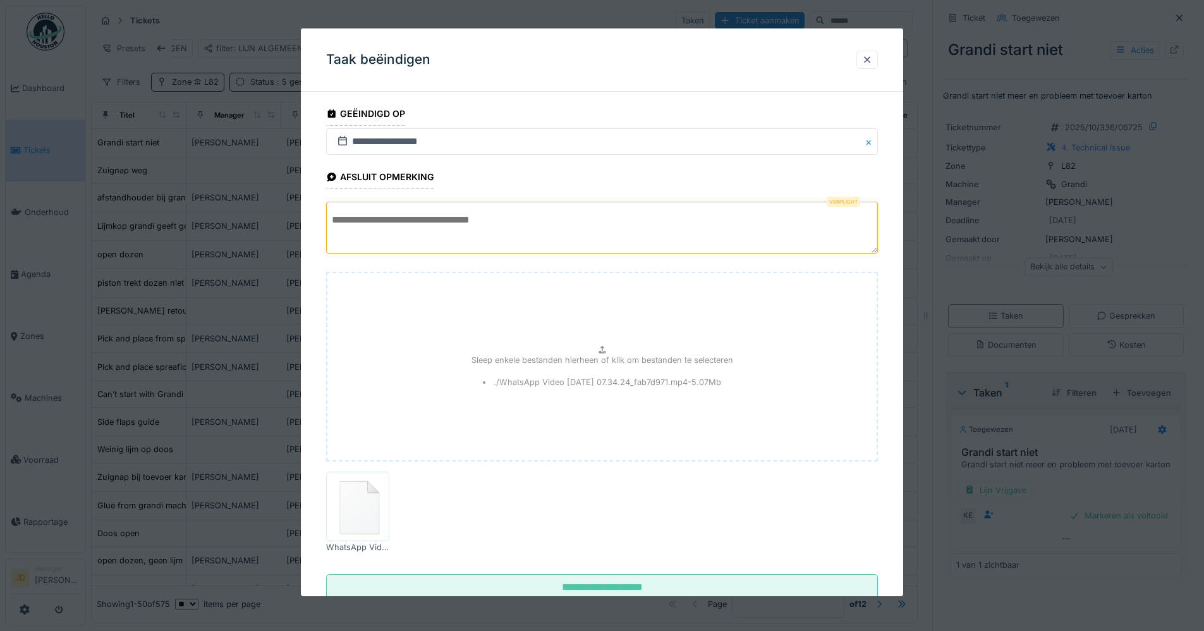
click at [592, 223] on textarea at bounding box center [602, 228] width 552 height 52
click at [709, 209] on textarea at bounding box center [602, 228] width 552 height 52
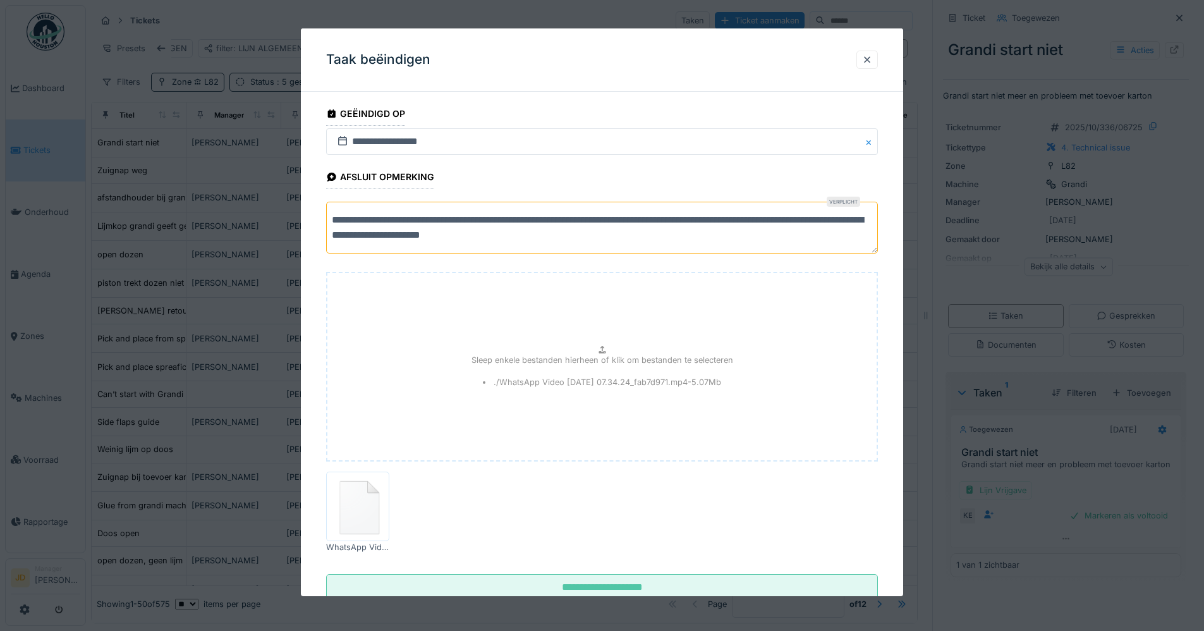
scroll to position [40, 0]
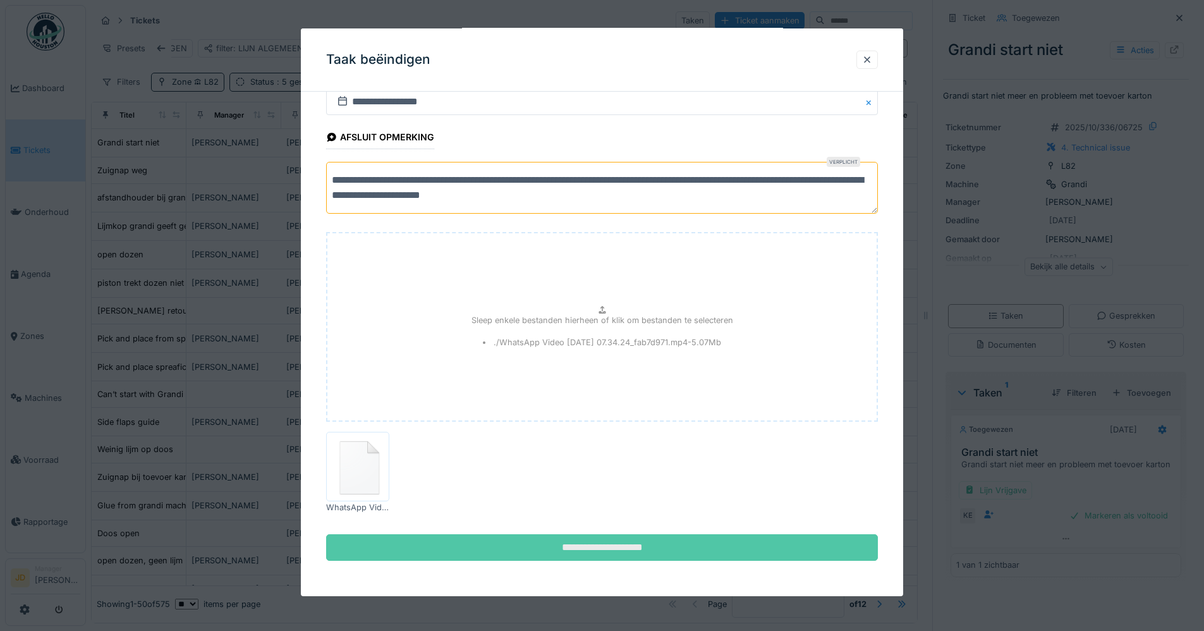
type textarea "**********"
click at [607, 544] on input "**********" at bounding box center [602, 547] width 552 height 27
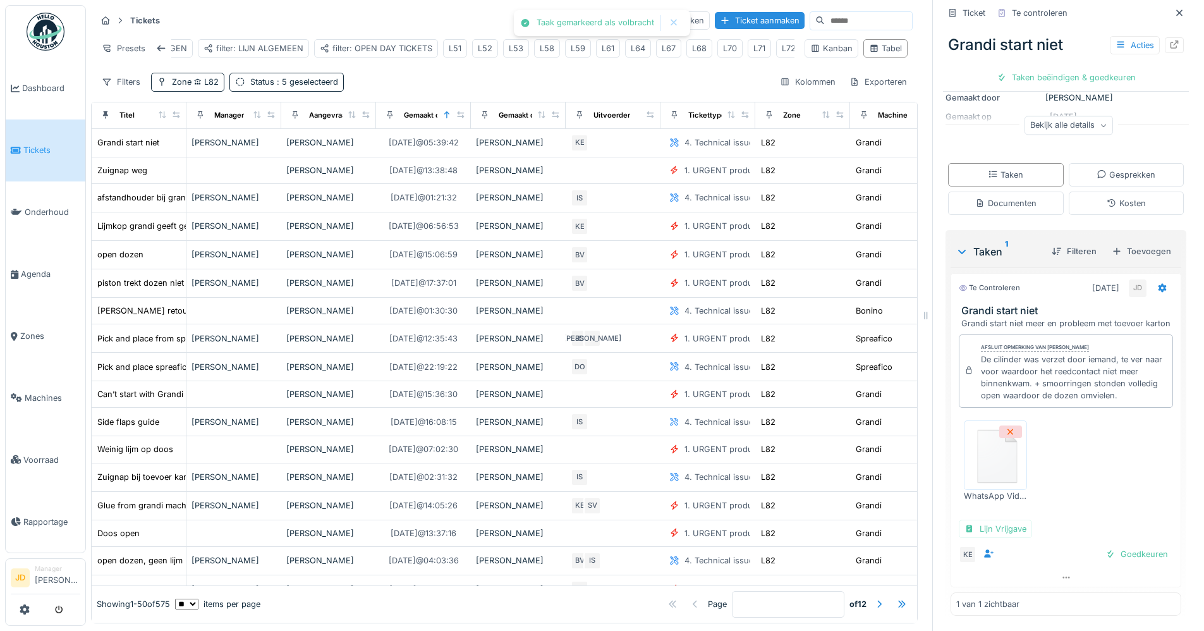
scroll to position [173, 0]
click at [1102, 546] on div "Goedkeuren" at bounding box center [1137, 554] width 73 height 17
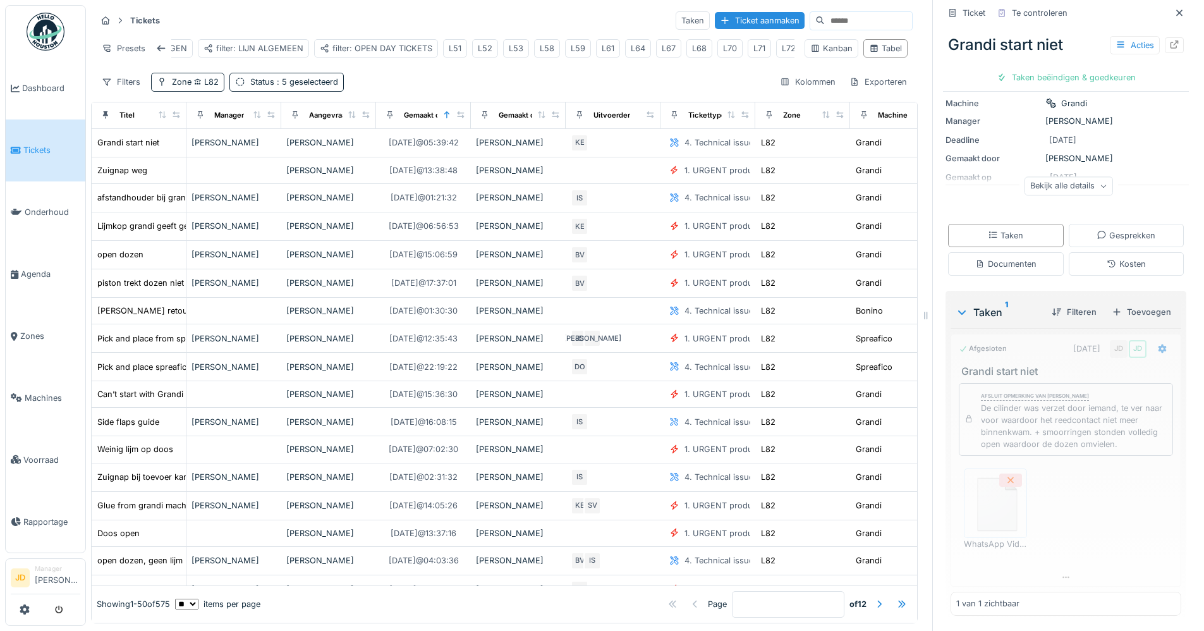
scroll to position [99, 0]
click at [1060, 69] on div "Ticket sluiten" at bounding box center [1066, 77] width 76 height 17
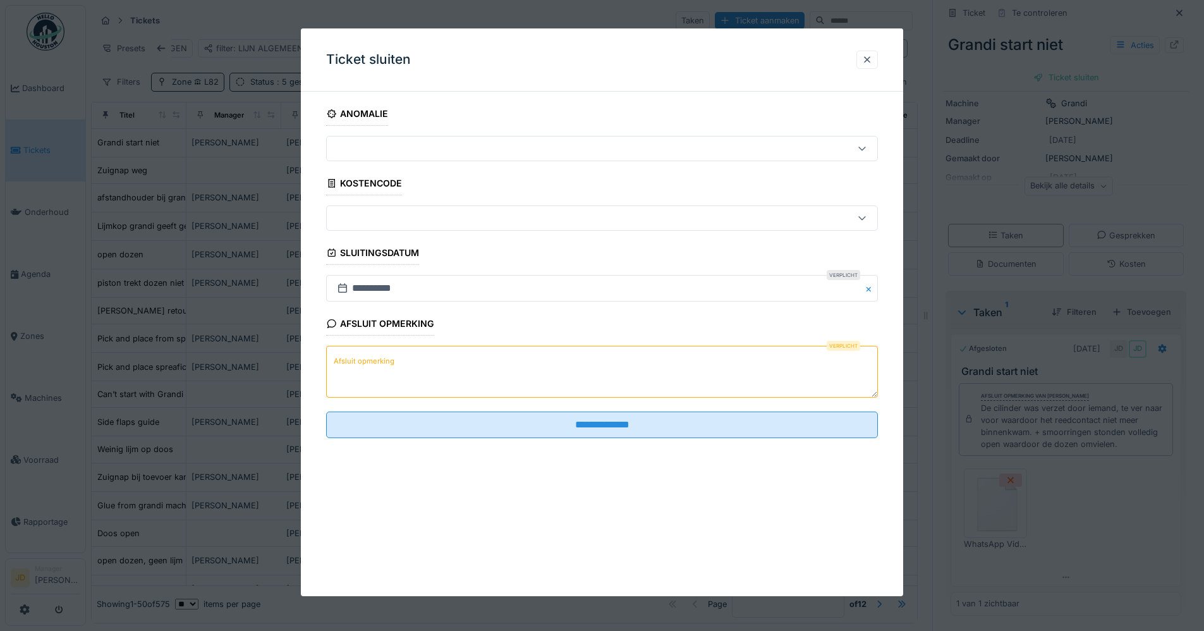
click at [560, 350] on textarea "Afsluit opmerking" at bounding box center [602, 372] width 552 height 52
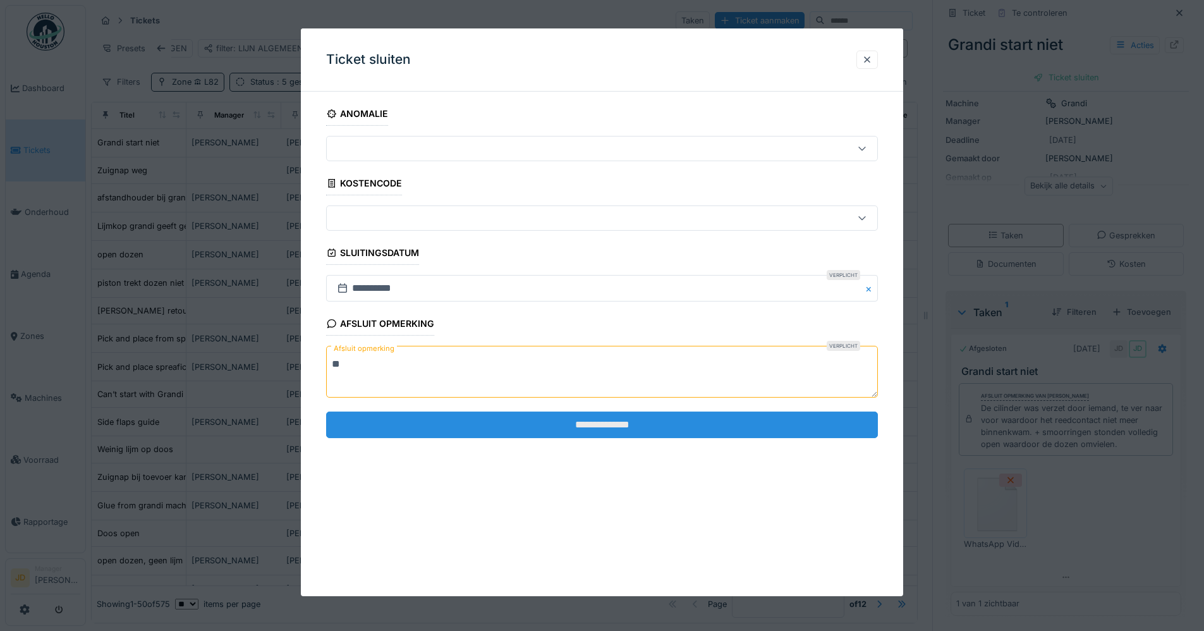
type textarea "**"
click at [580, 416] on input "**********" at bounding box center [602, 425] width 552 height 27
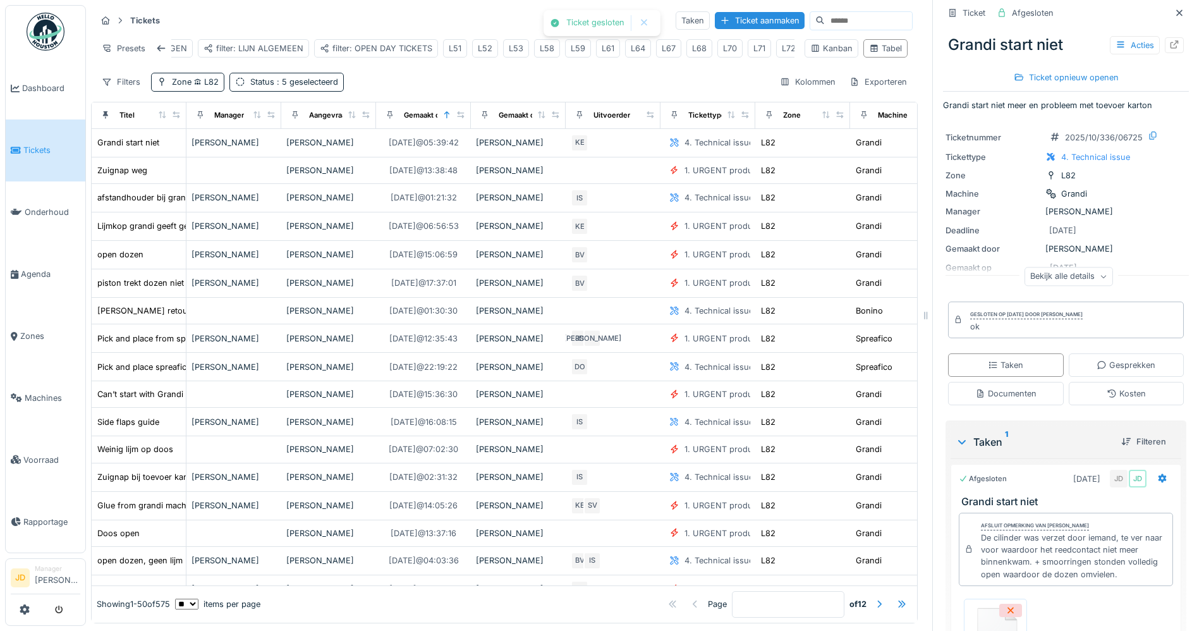
scroll to position [0, 0]
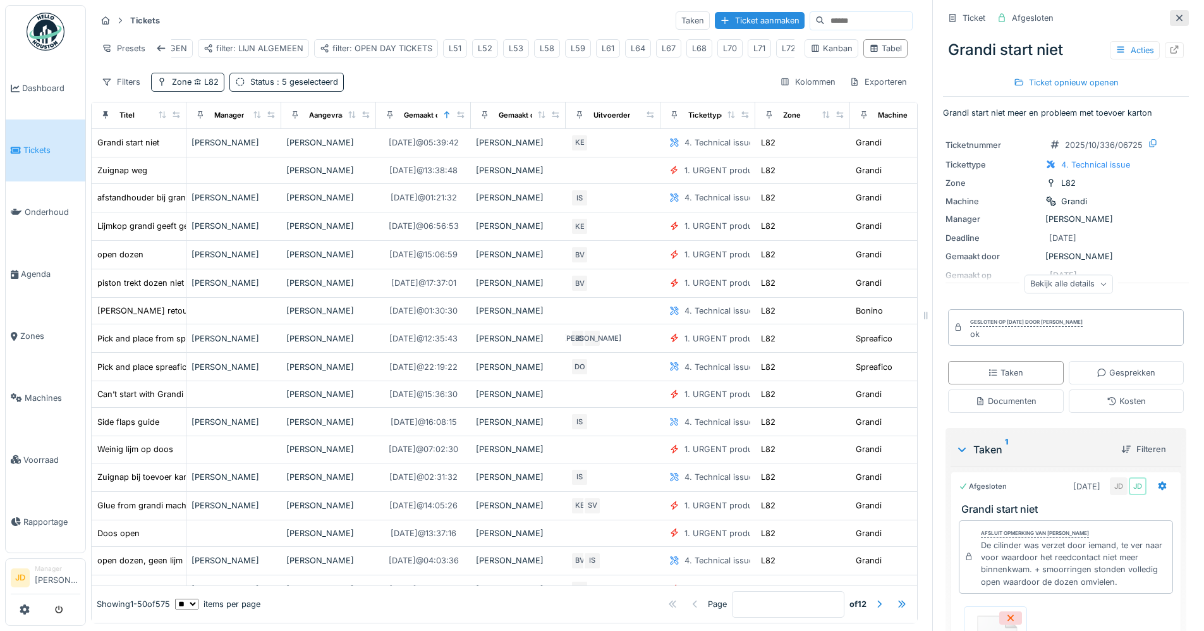
click at [1170, 10] on div at bounding box center [1179, 18] width 19 height 16
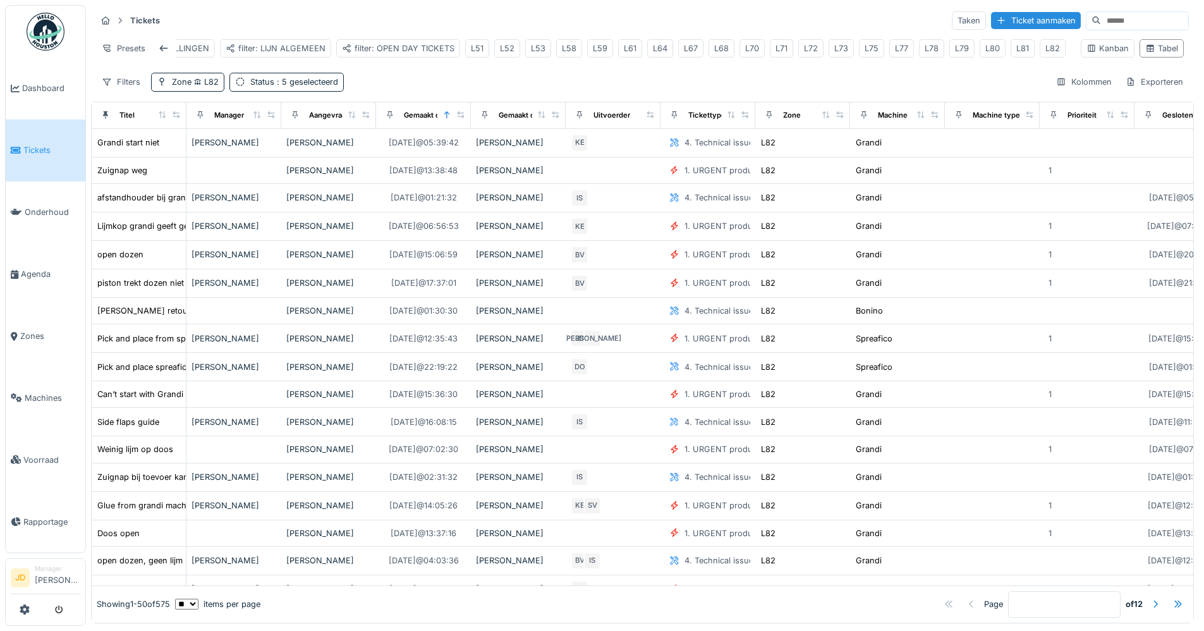
scroll to position [7, 0]
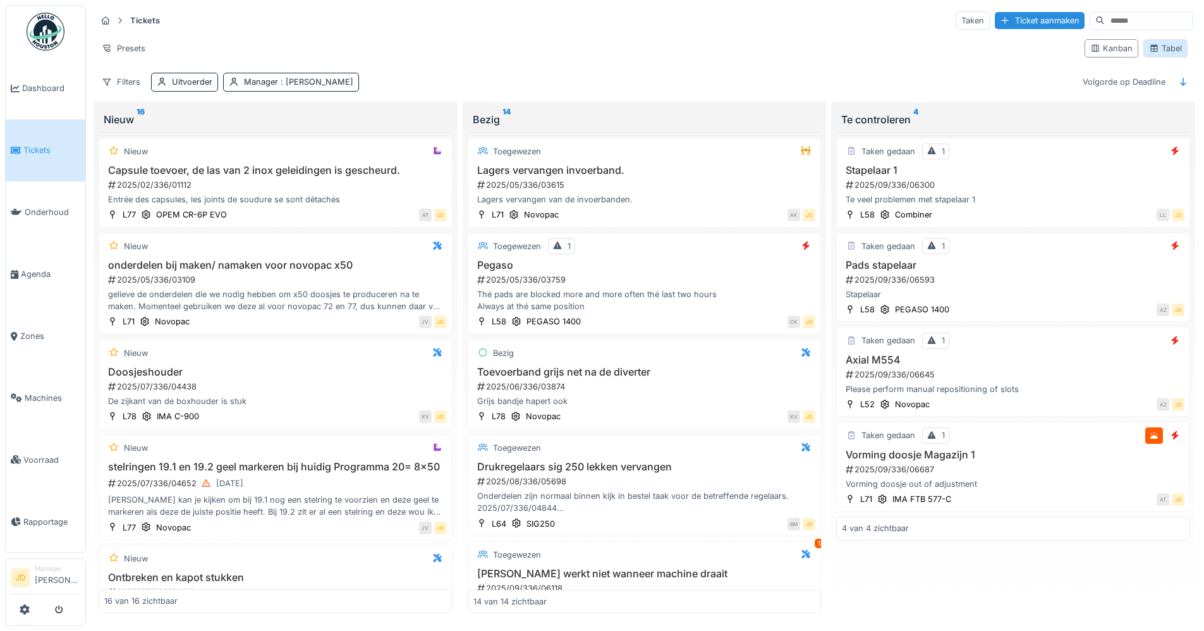
click at [1157, 46] on div "Tabel" at bounding box center [1165, 48] width 33 height 12
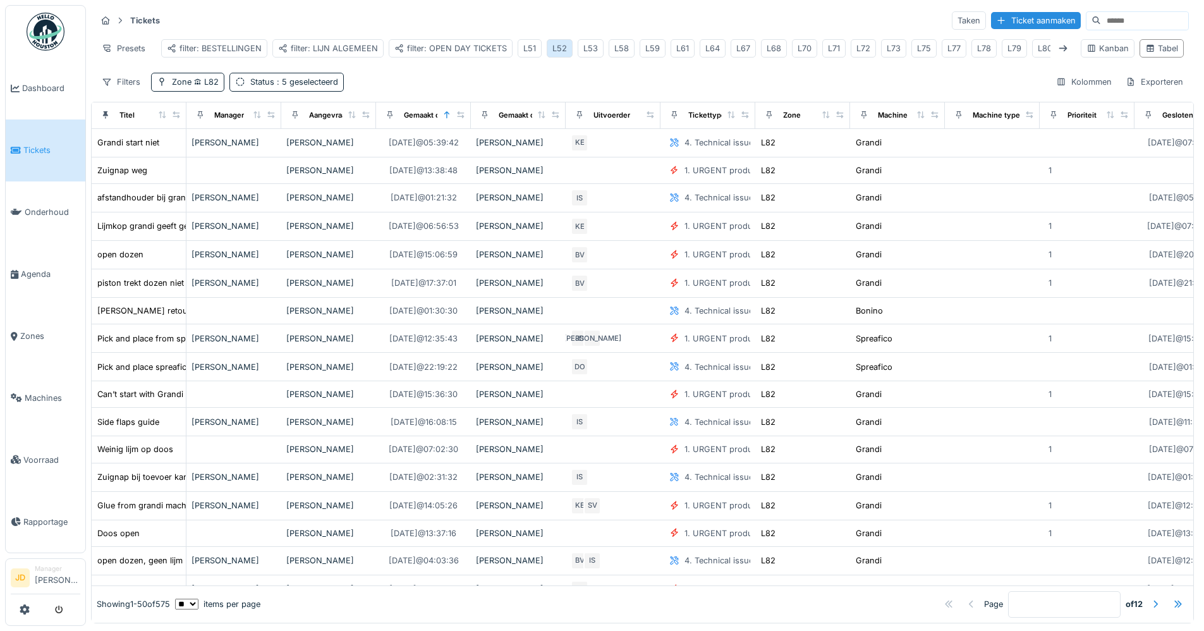
click at [560, 43] on div "L52" at bounding box center [559, 48] width 15 height 12
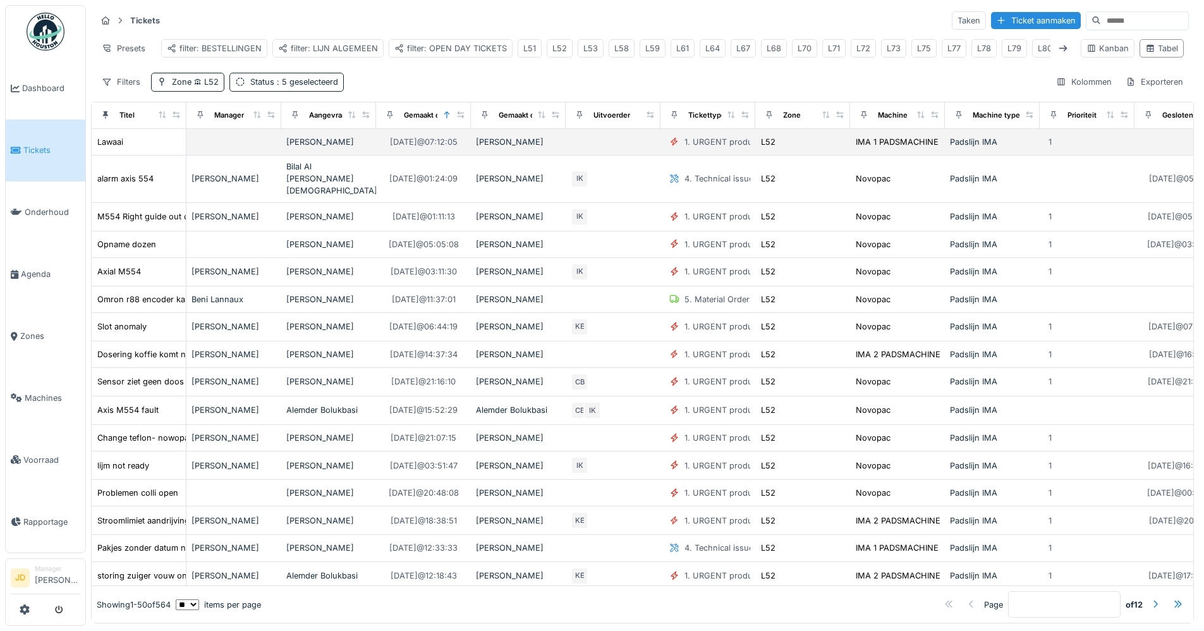
click at [145, 142] on td "Lawaai" at bounding box center [139, 142] width 95 height 27
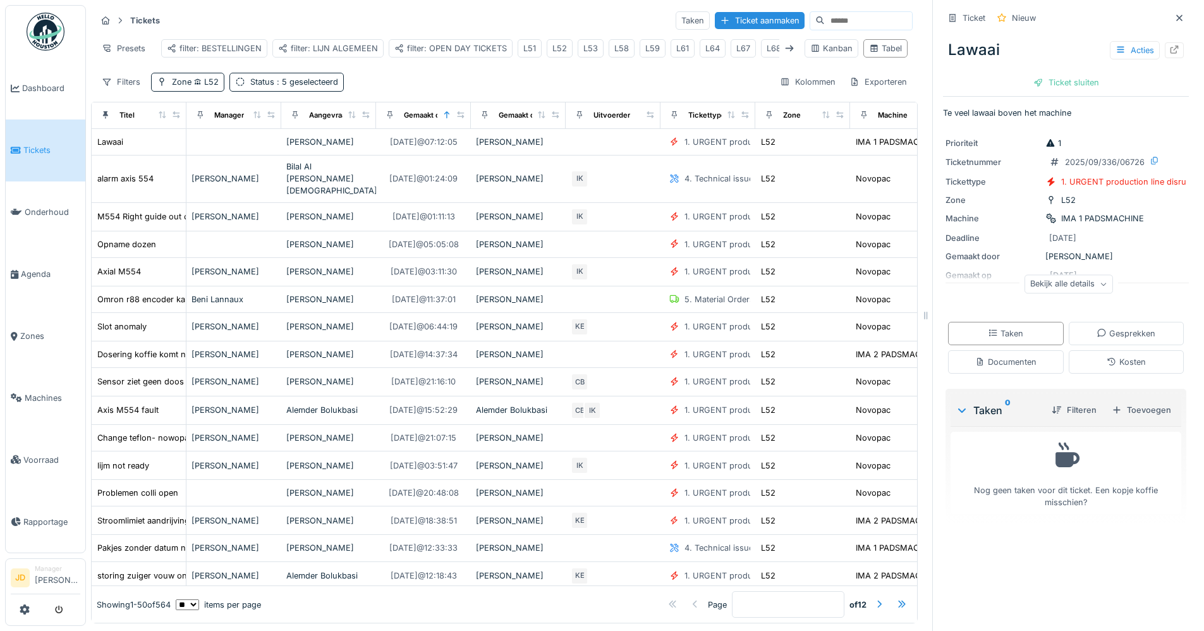
click at [1073, 289] on div "Bekijk alle details" at bounding box center [1069, 284] width 88 height 18
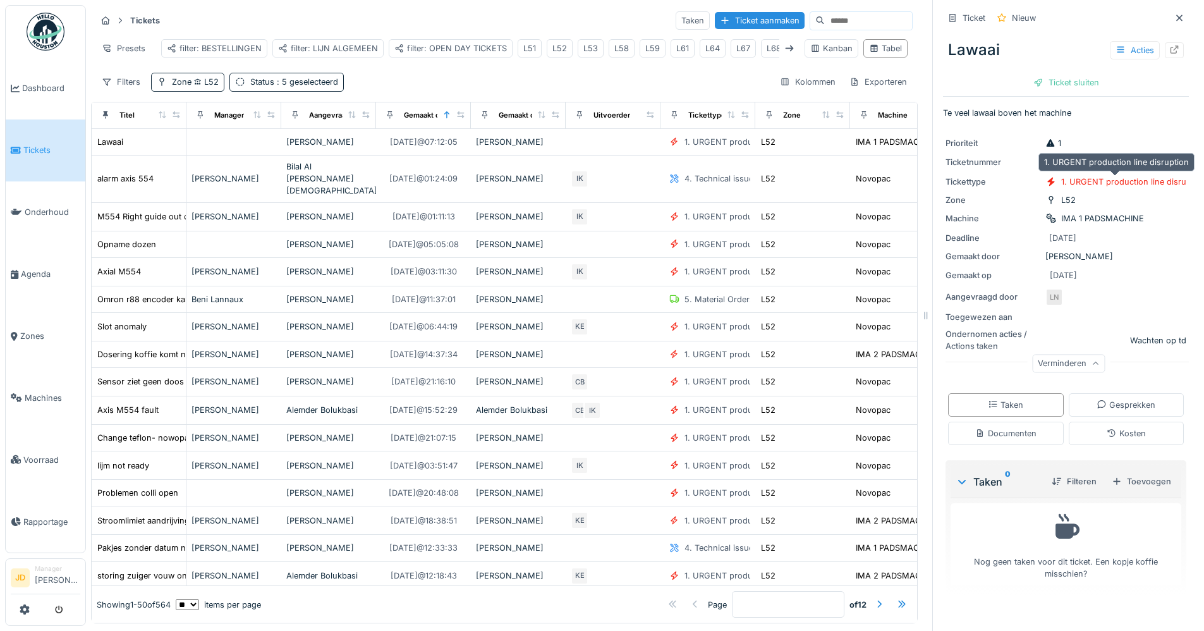
drag, startPoint x: 1048, startPoint y: 181, endPoint x: 1133, endPoint y: 185, distance: 85.4
click at [1133, 185] on div "1. URGENT production line disruption" at bounding box center [1126, 181] width 161 height 13
drag, startPoint x: 1109, startPoint y: 339, endPoint x: 1169, endPoint y: 333, distance: 61.0
click at [1169, 333] on div "Prioriteit 1 Ticketnummer 2025/09/336/06726 Tickettype 1. URGENT production lin…" at bounding box center [1066, 254] width 246 height 248
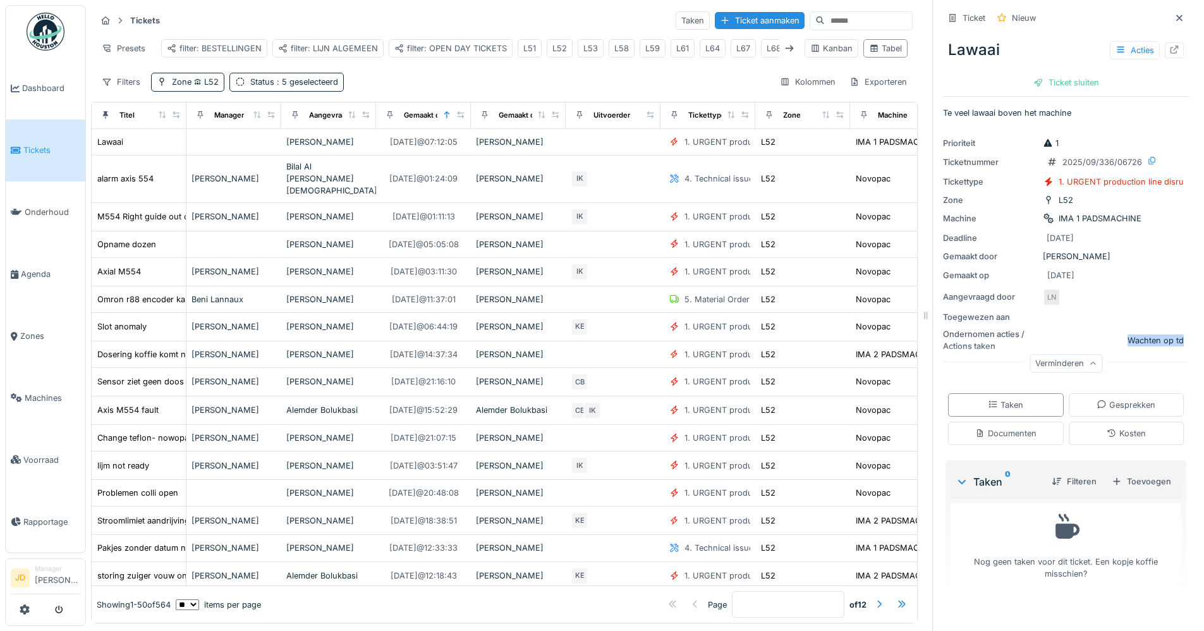
drag, startPoint x: 1169, startPoint y: 333, endPoint x: 1073, endPoint y: 338, distance: 96.9
click at [1073, 338] on div "Wachten op td" at bounding box center [1113, 340] width 141 height 12
click at [1175, 13] on div at bounding box center [1180, 18] width 10 height 12
